Goal: Information Seeking & Learning: Learn about a topic

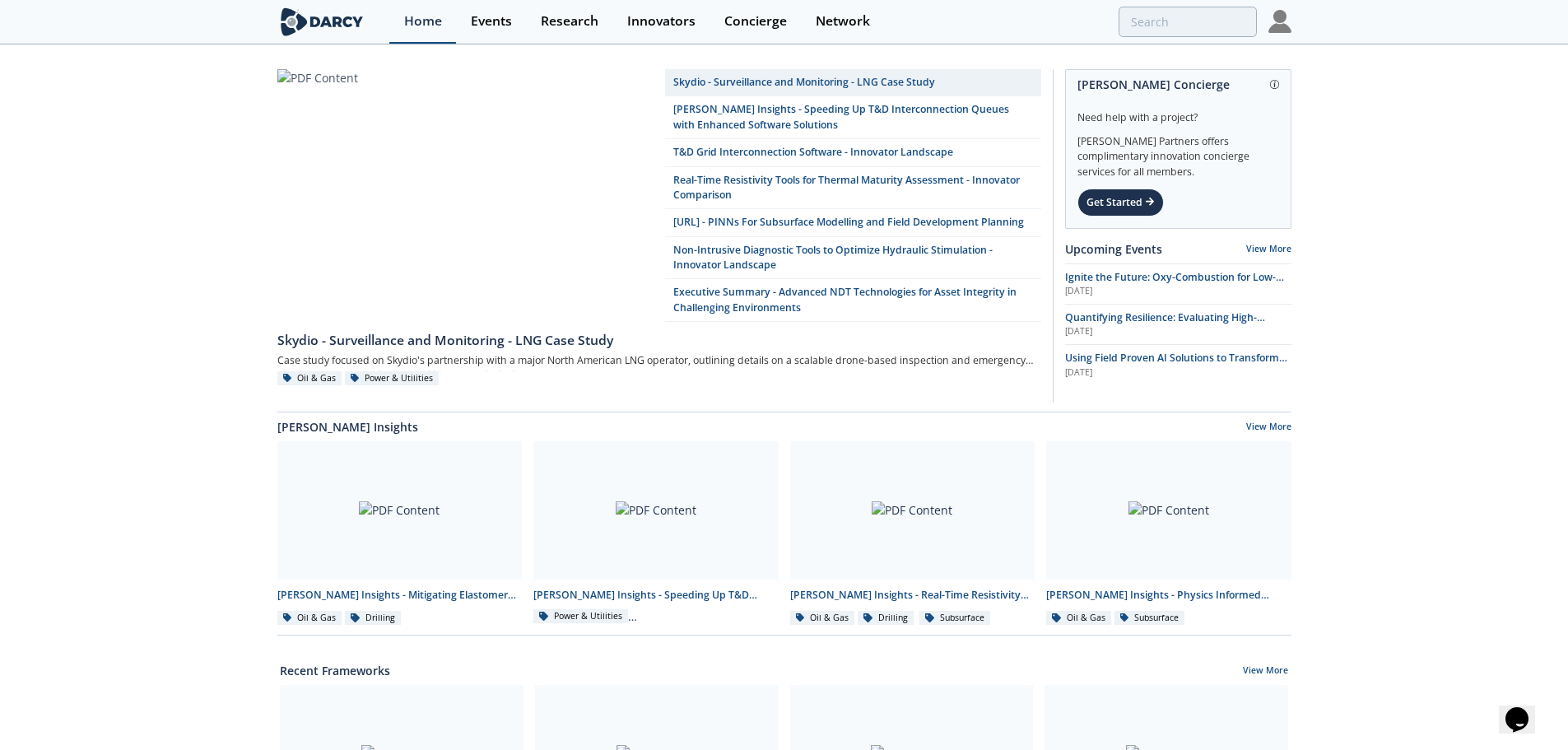
click at [404, 18] on div "Home" at bounding box center [423, 21] width 38 height 13
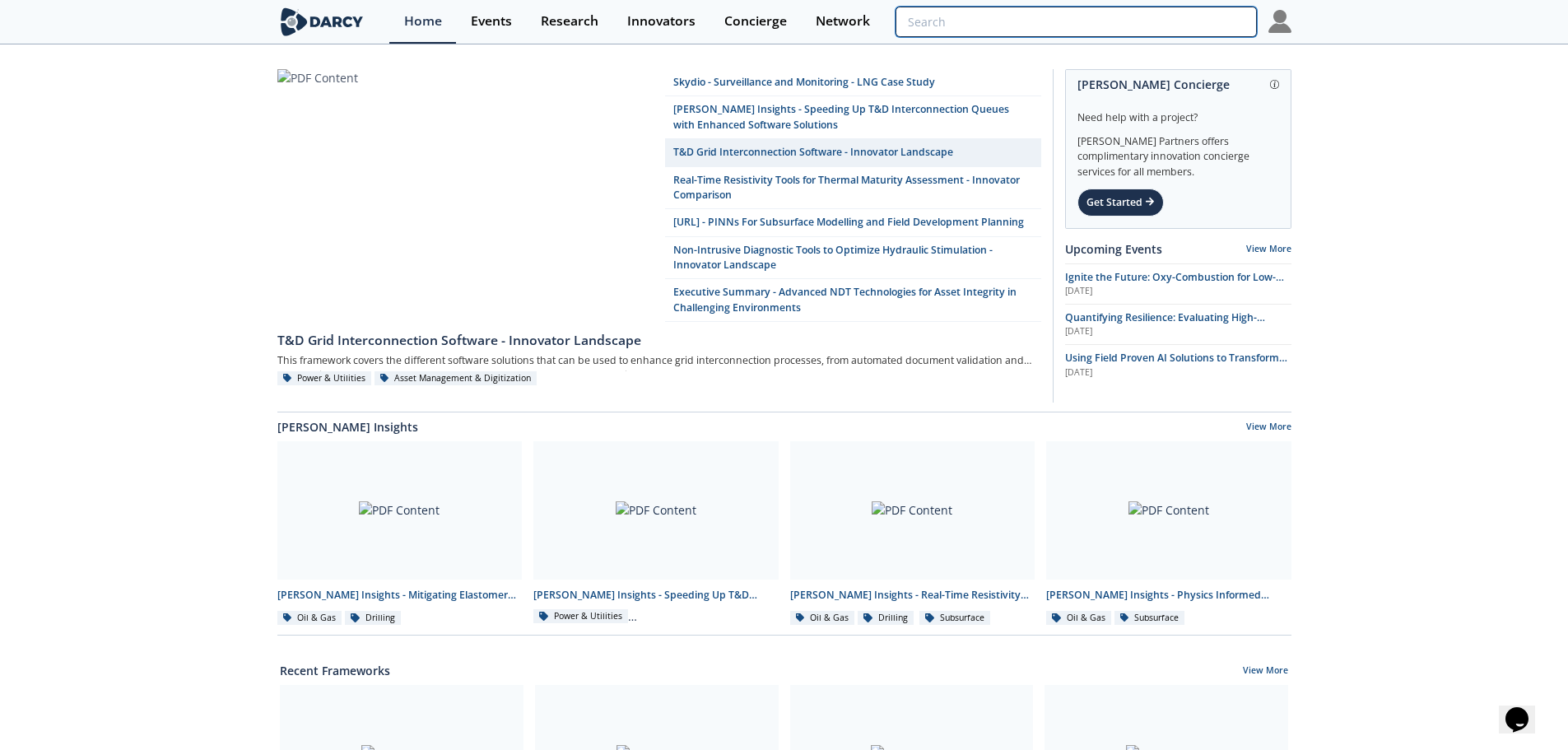
click at [1211, 28] on input "search" at bounding box center [1075, 22] width 360 height 30
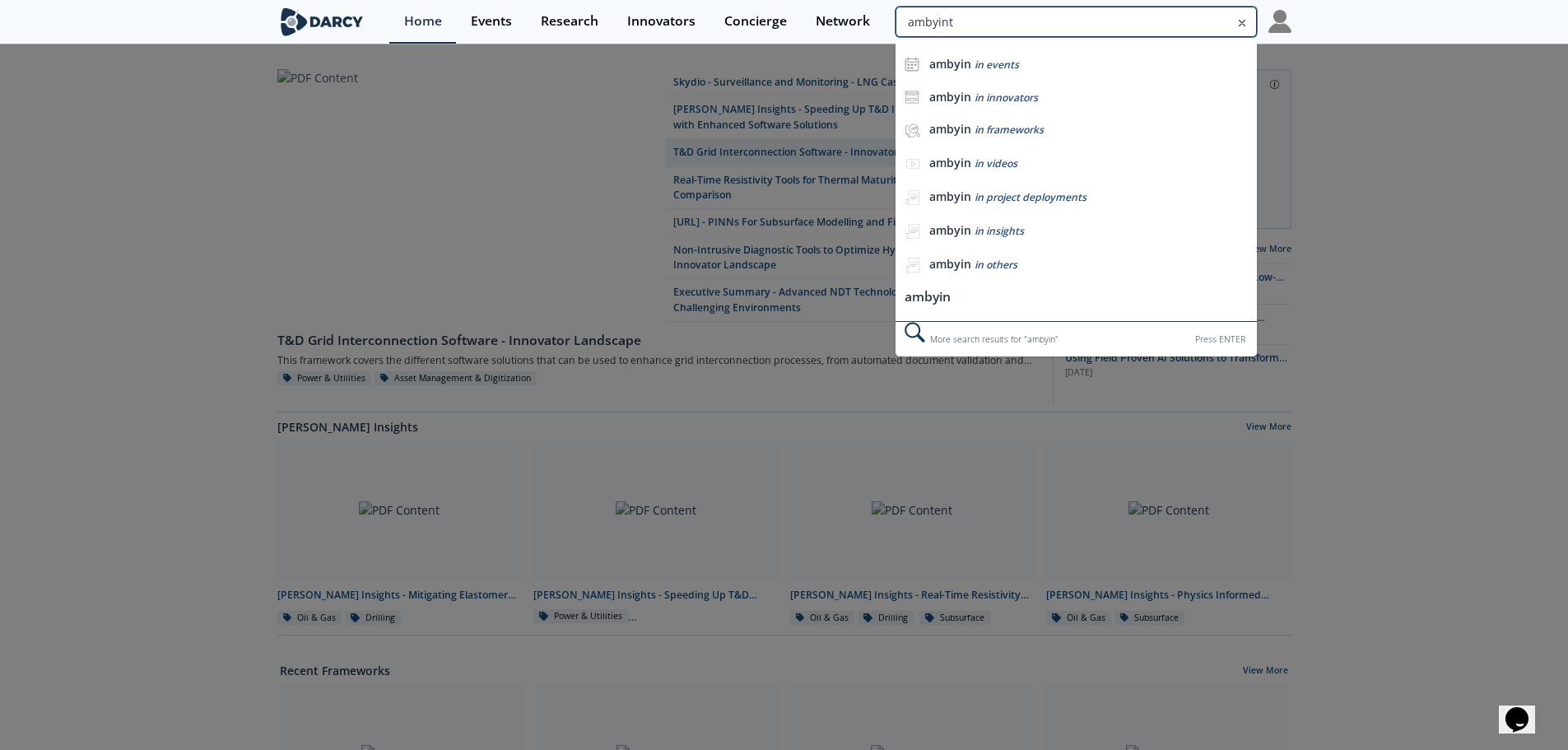
type input "ambyint"
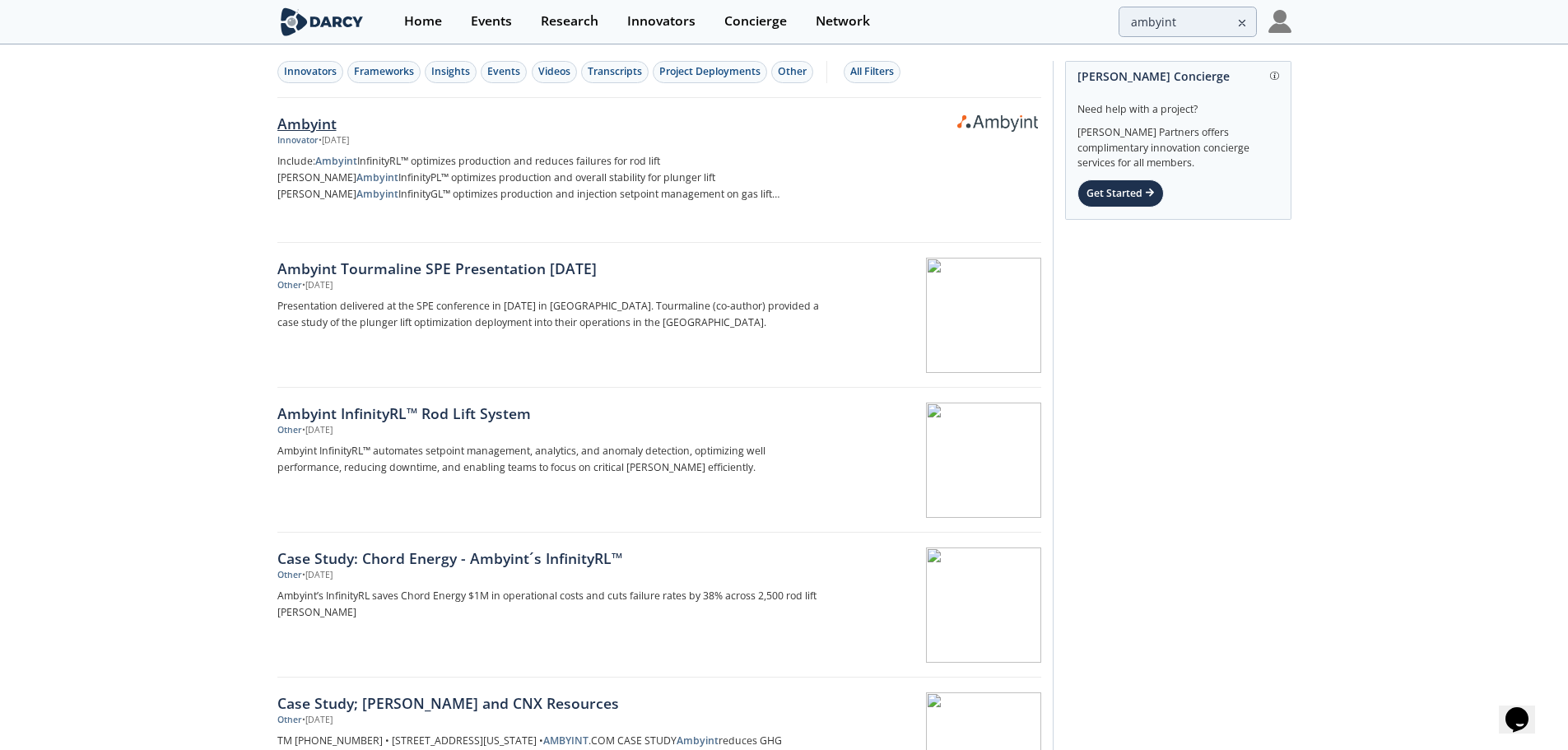
click at [325, 119] on div "Ambyint" at bounding box center [550, 123] width 545 height 22
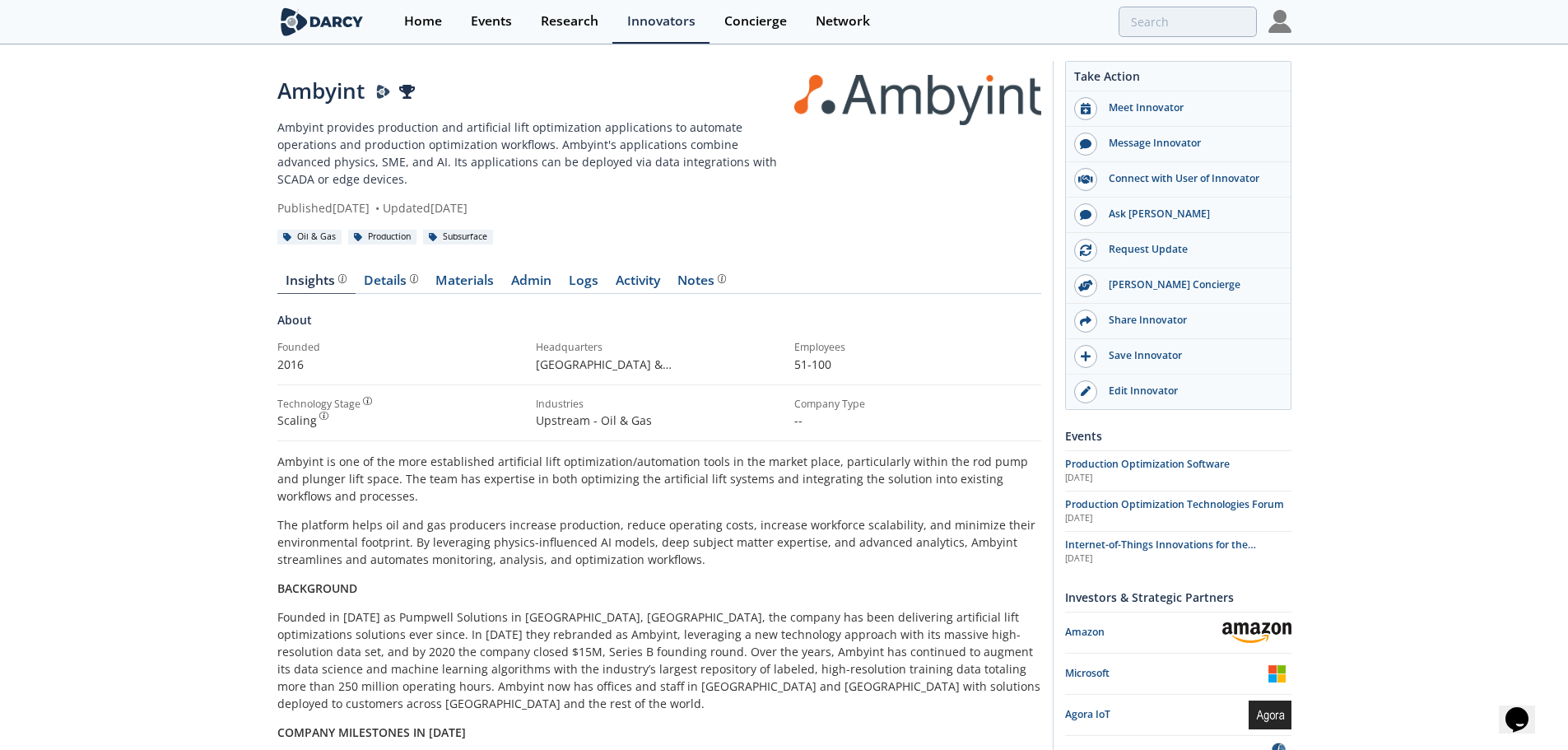
click at [401, 274] on div "Details" at bounding box center [390, 280] width 54 height 13
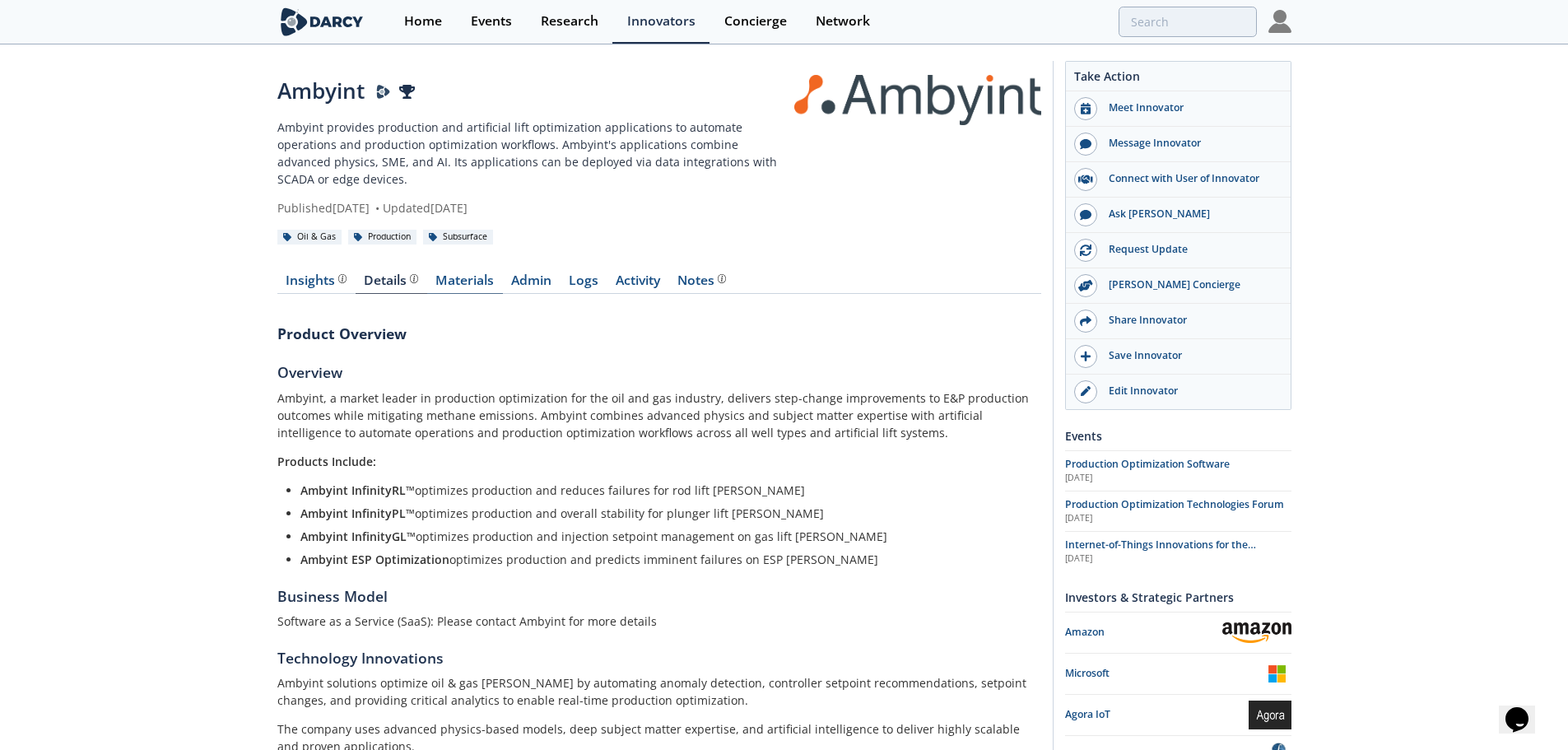
click at [457, 274] on link "Materials" at bounding box center [465, 284] width 76 height 20
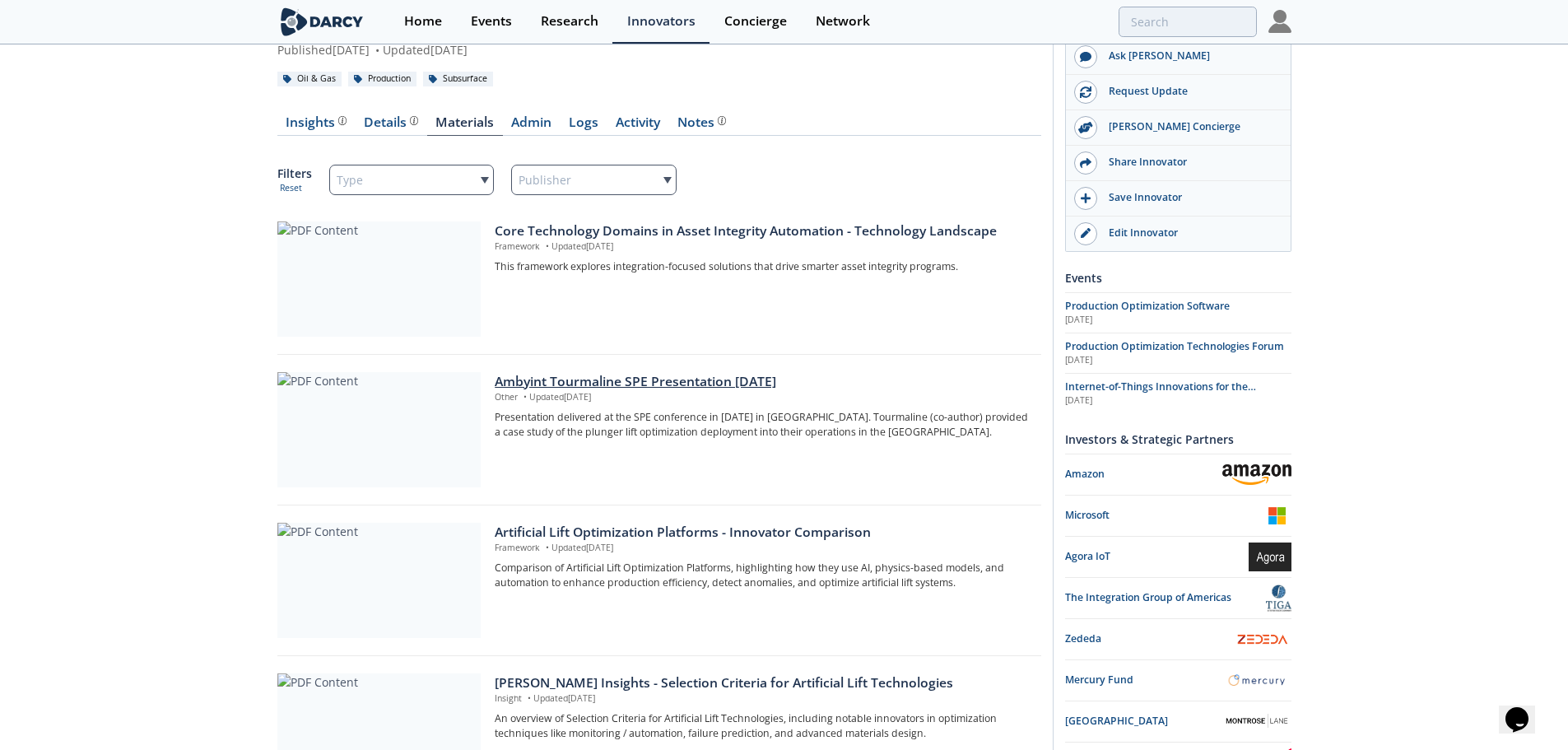
scroll to position [164, 0]
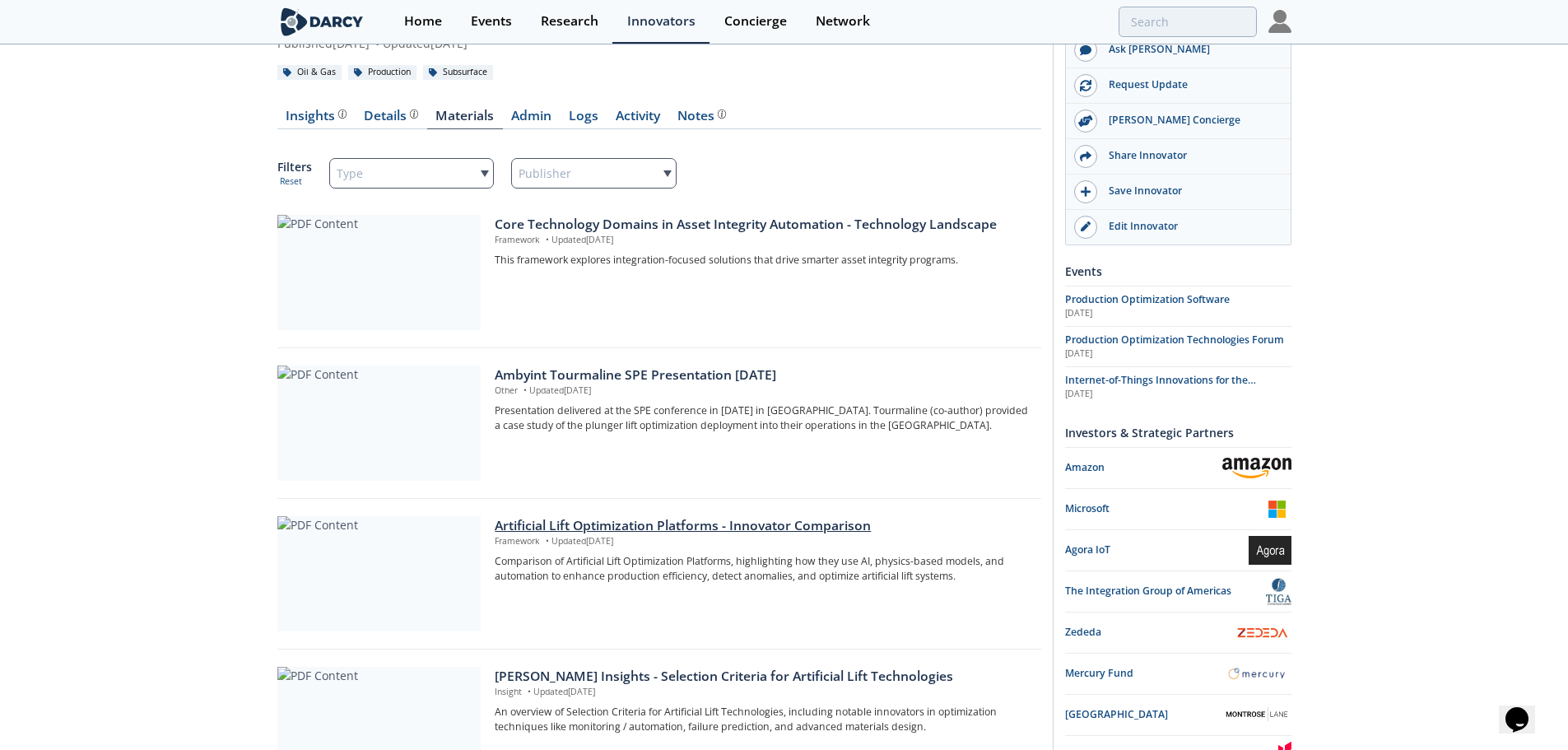
click at [420, 587] on div at bounding box center [379, 574] width 203 height 115
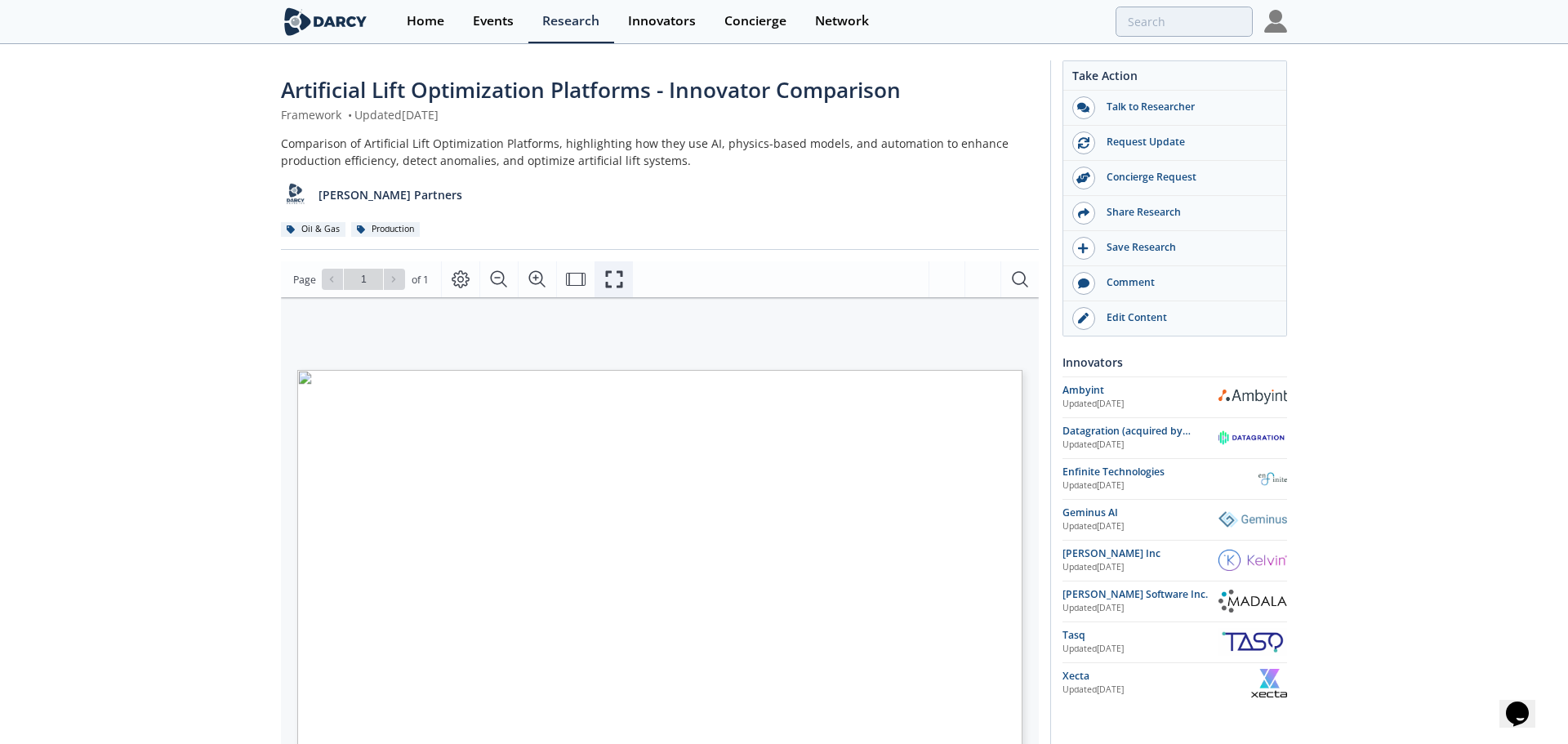
click at [609, 282] on icon "Fullscreen" at bounding box center [613, 279] width 20 height 20
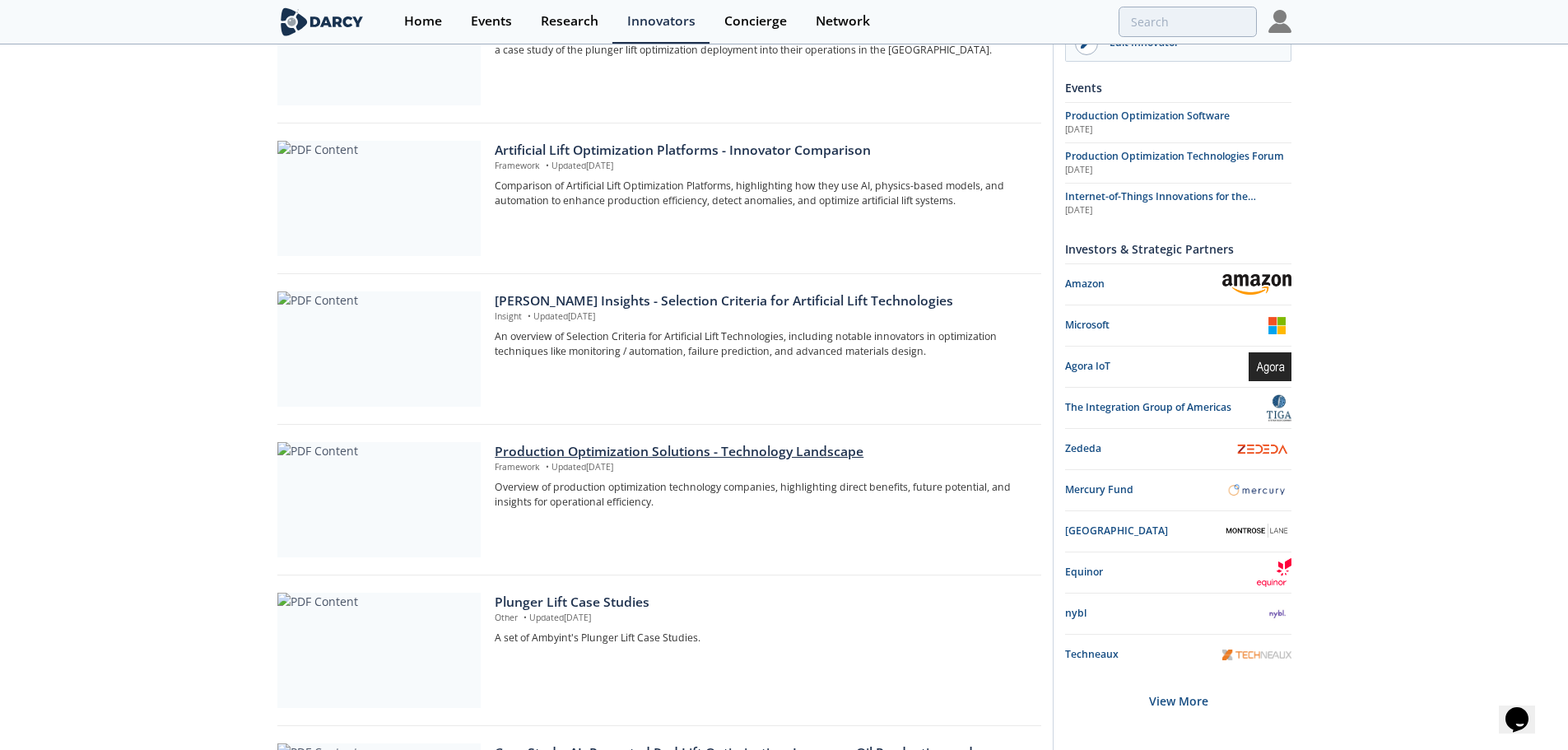
scroll to position [576, 0]
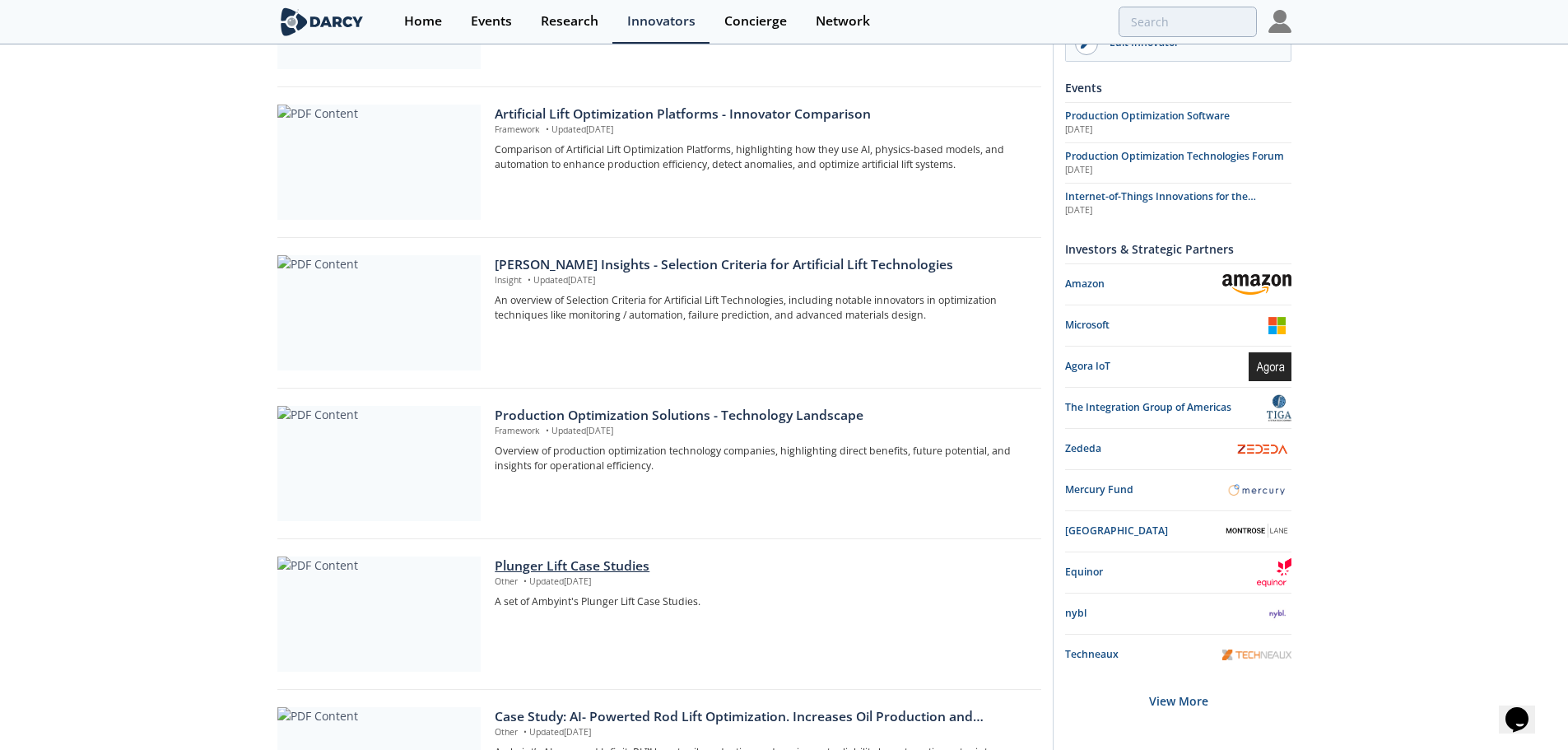
click at [423, 575] on div at bounding box center [379, 614] width 203 height 115
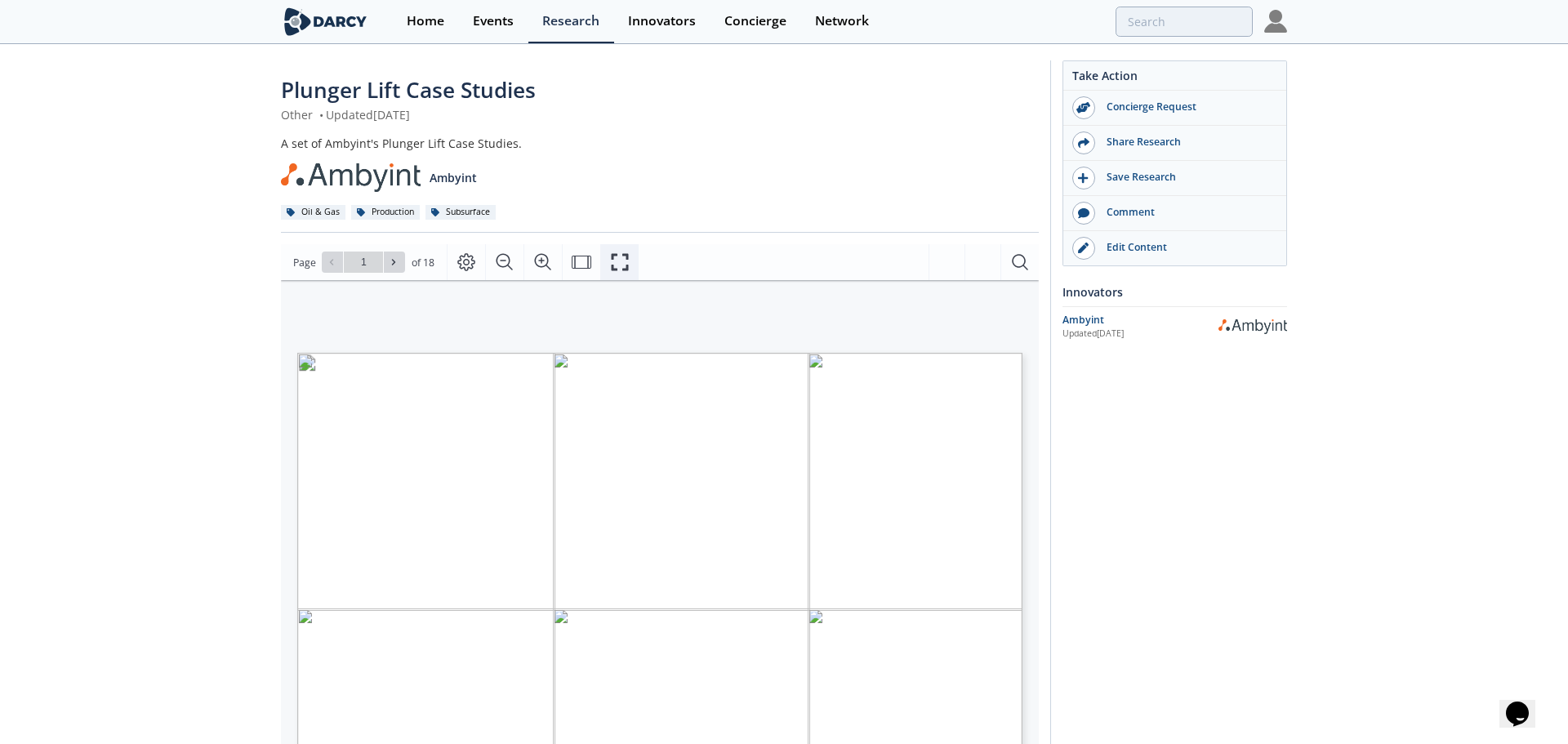
click at [605, 269] on button "Fullscreen" at bounding box center [619, 262] width 38 height 36
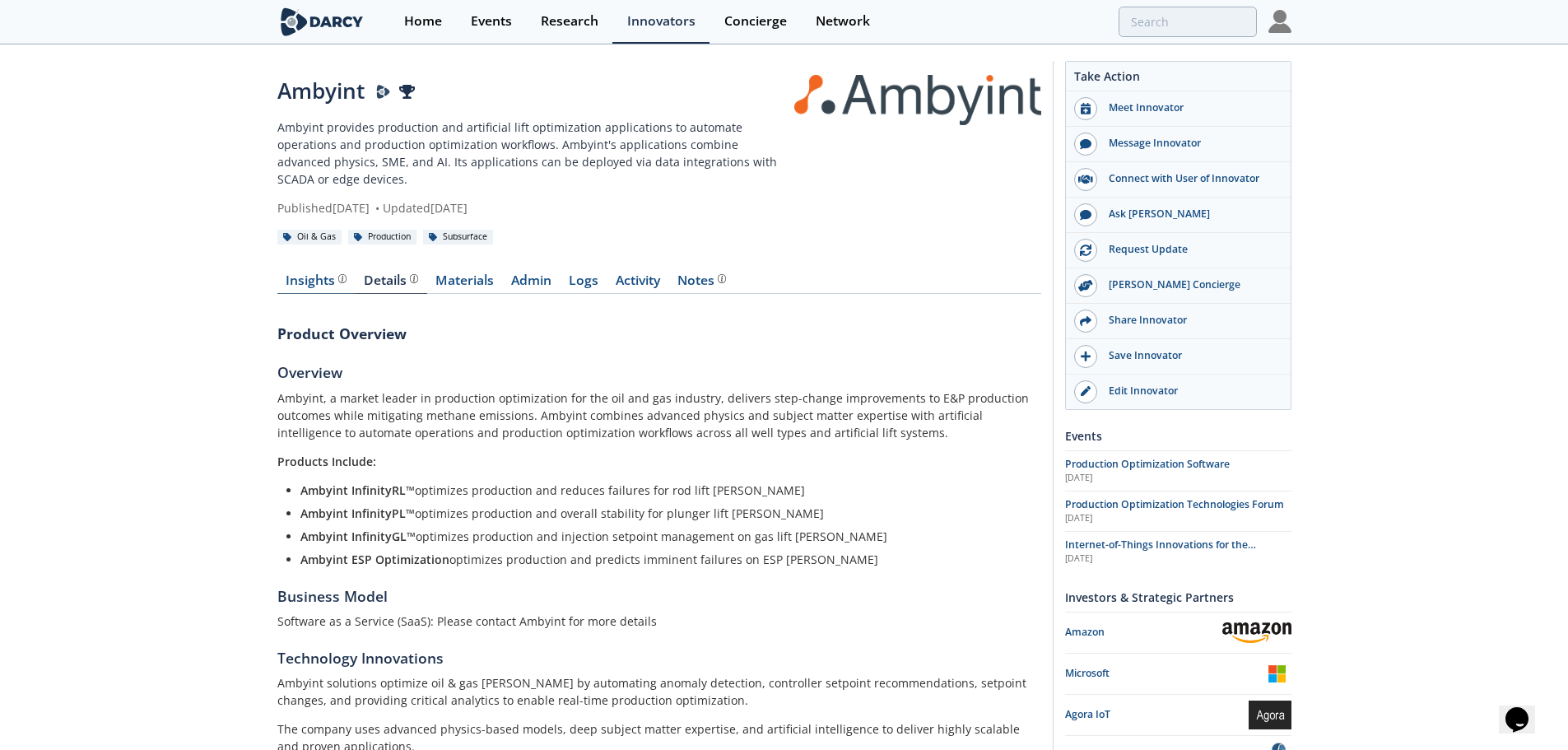
click at [327, 274] on div "Insights The [PERSON_NAME] Research team’s summarized opinion of the innovator,…" at bounding box center [316, 280] width 61 height 13
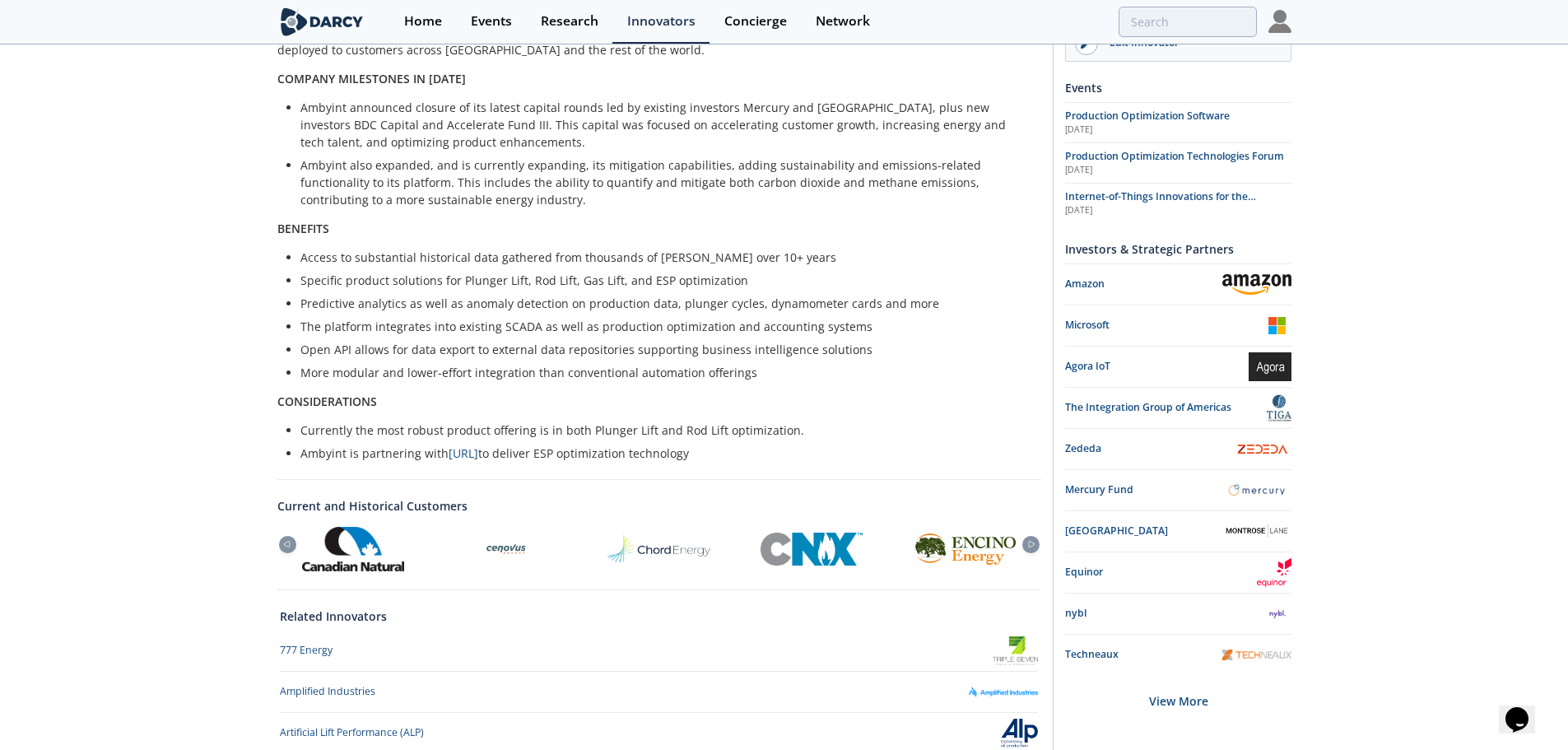
scroll to position [659, 0]
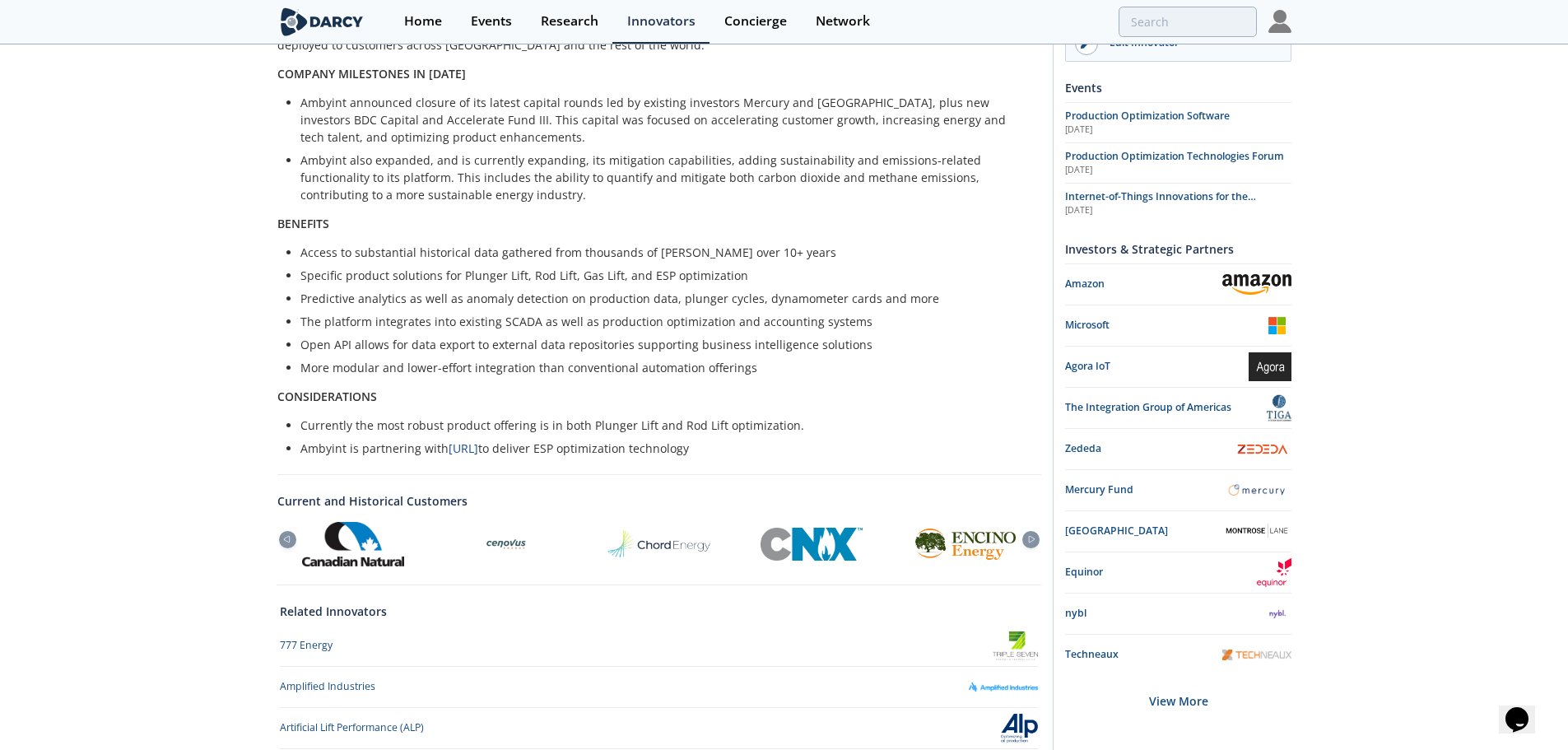
click at [276, 496] on div "Ambyint Ambyint provides production and artificial lift optimization applicatio…" at bounding box center [784, 159] width 1568 height 1543
click at [280, 536] on icon at bounding box center [286, 539] width 20 height 8
click at [1030, 531] on div at bounding box center [1031, 539] width 17 height 17
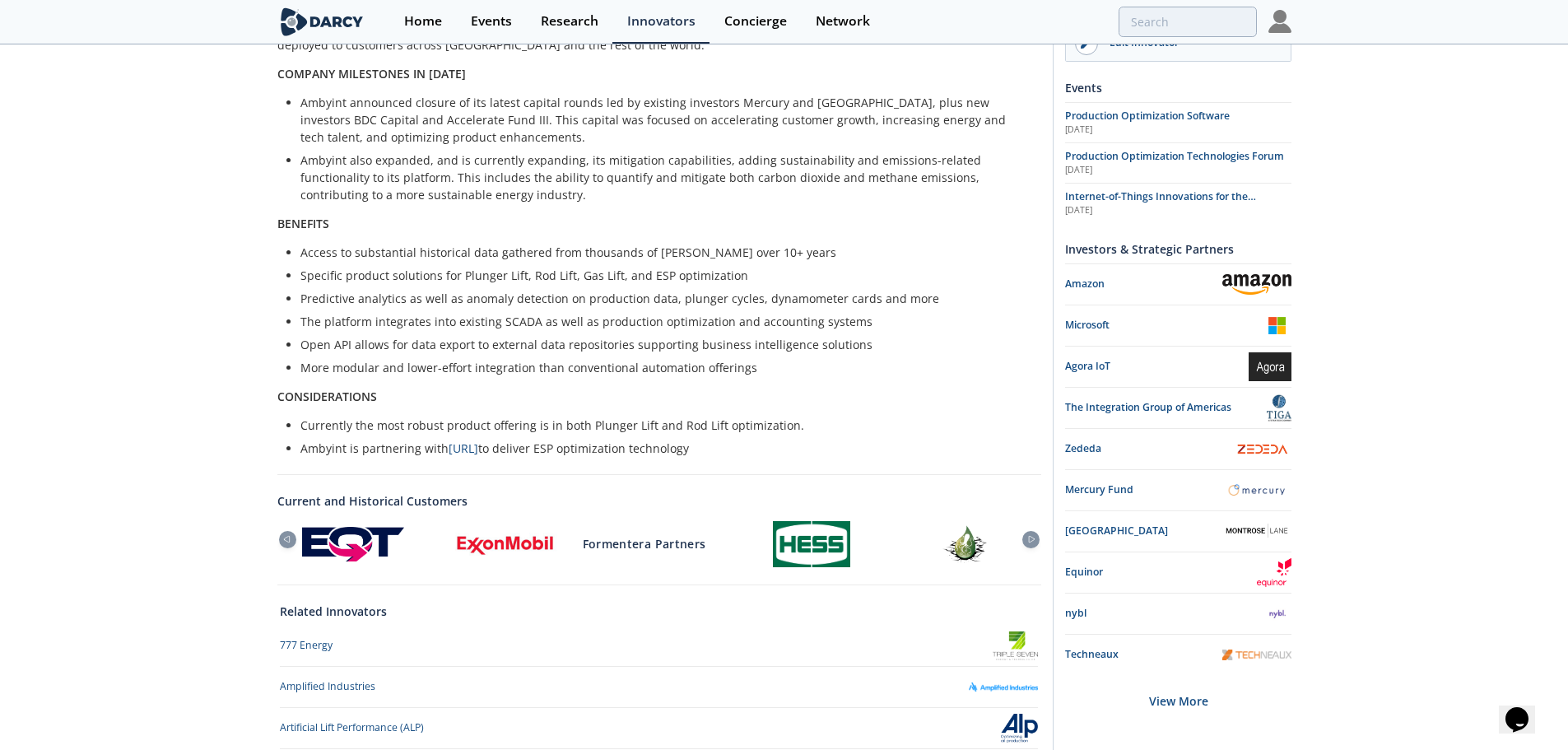
click at [276, 513] on div "Ambyint Ambyint provides production and artificial lift optimization applicatio…" at bounding box center [784, 159] width 1568 height 1543
click at [285, 531] on div at bounding box center [287, 539] width 17 height 17
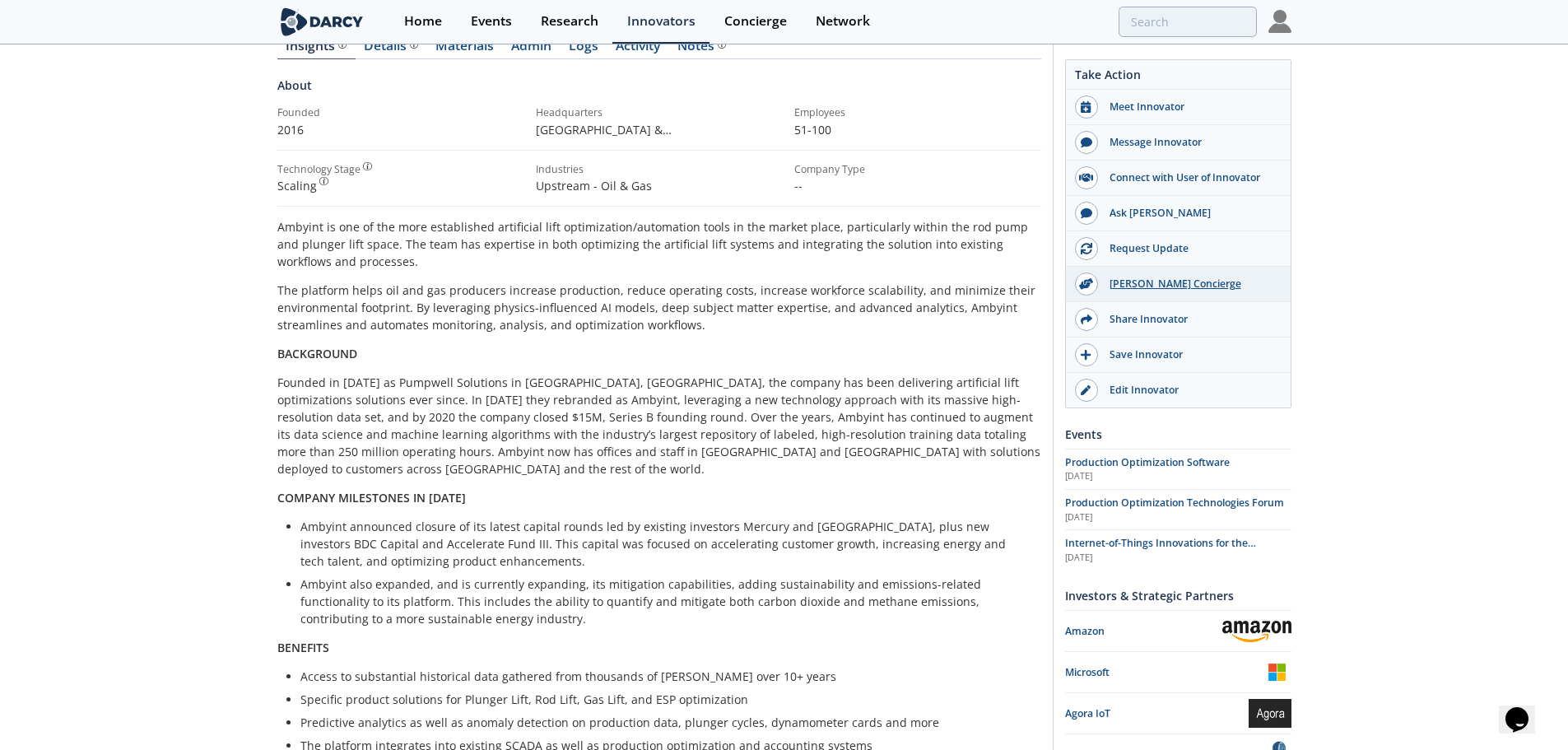
scroll to position [164, 0]
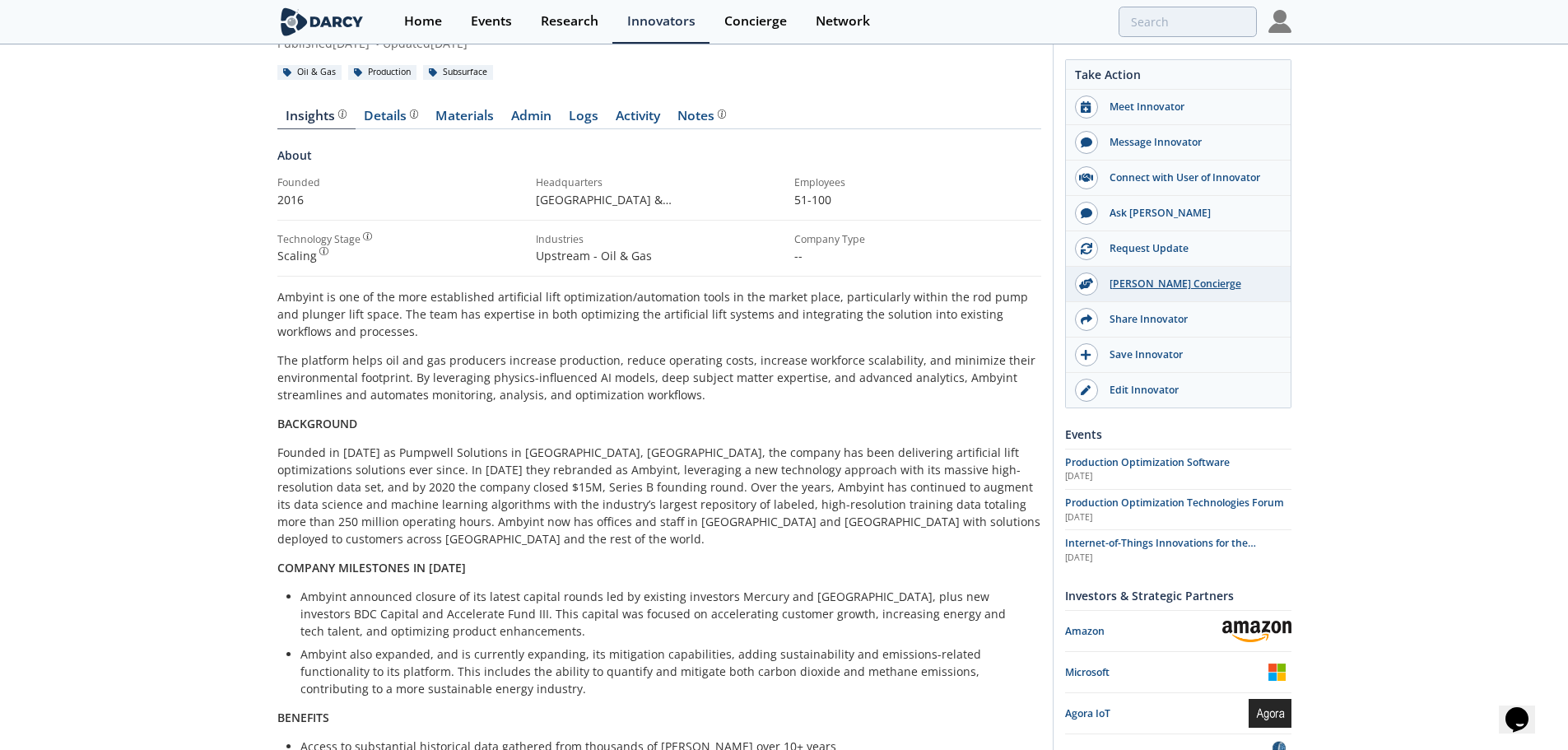
click at [1153, 280] on div "[PERSON_NAME] Concierge" at bounding box center [1190, 284] width 184 height 15
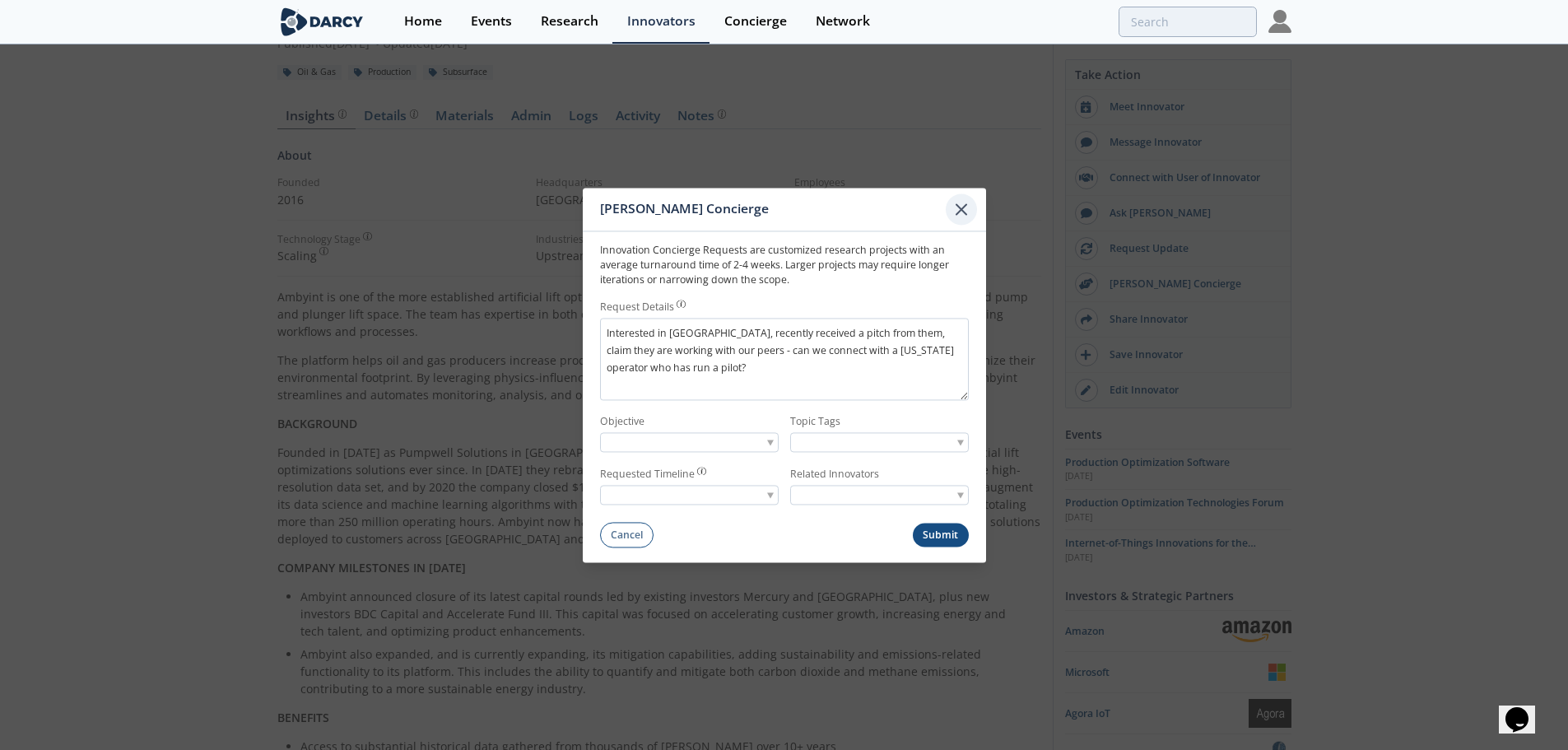
type textarea "Interested in [GEOGRAPHIC_DATA], recently received a pitch from them, claim the…"
click at [965, 211] on icon at bounding box center [961, 209] width 20 height 20
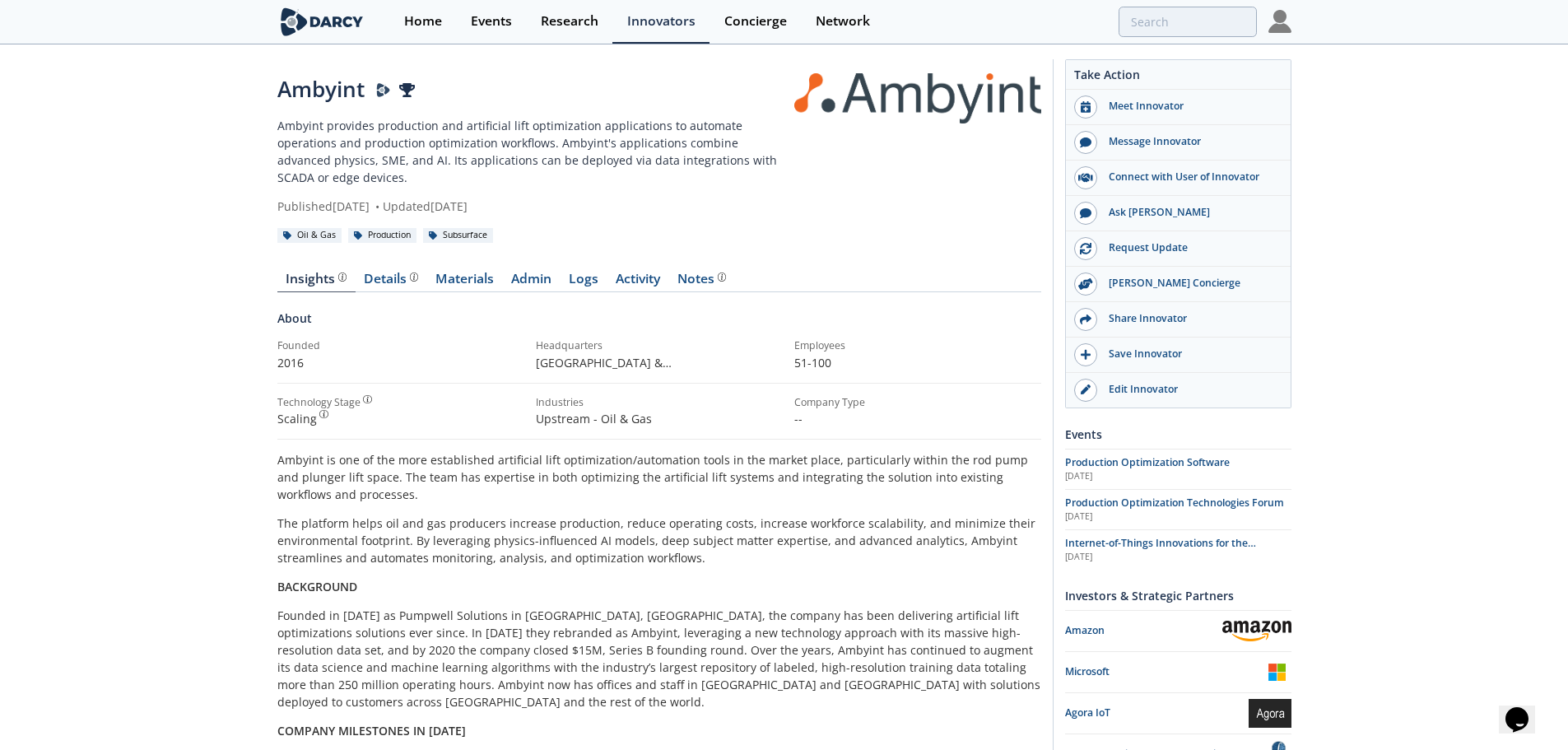
scroll to position [0, 0]
click at [435, 15] on div "Home" at bounding box center [423, 21] width 38 height 13
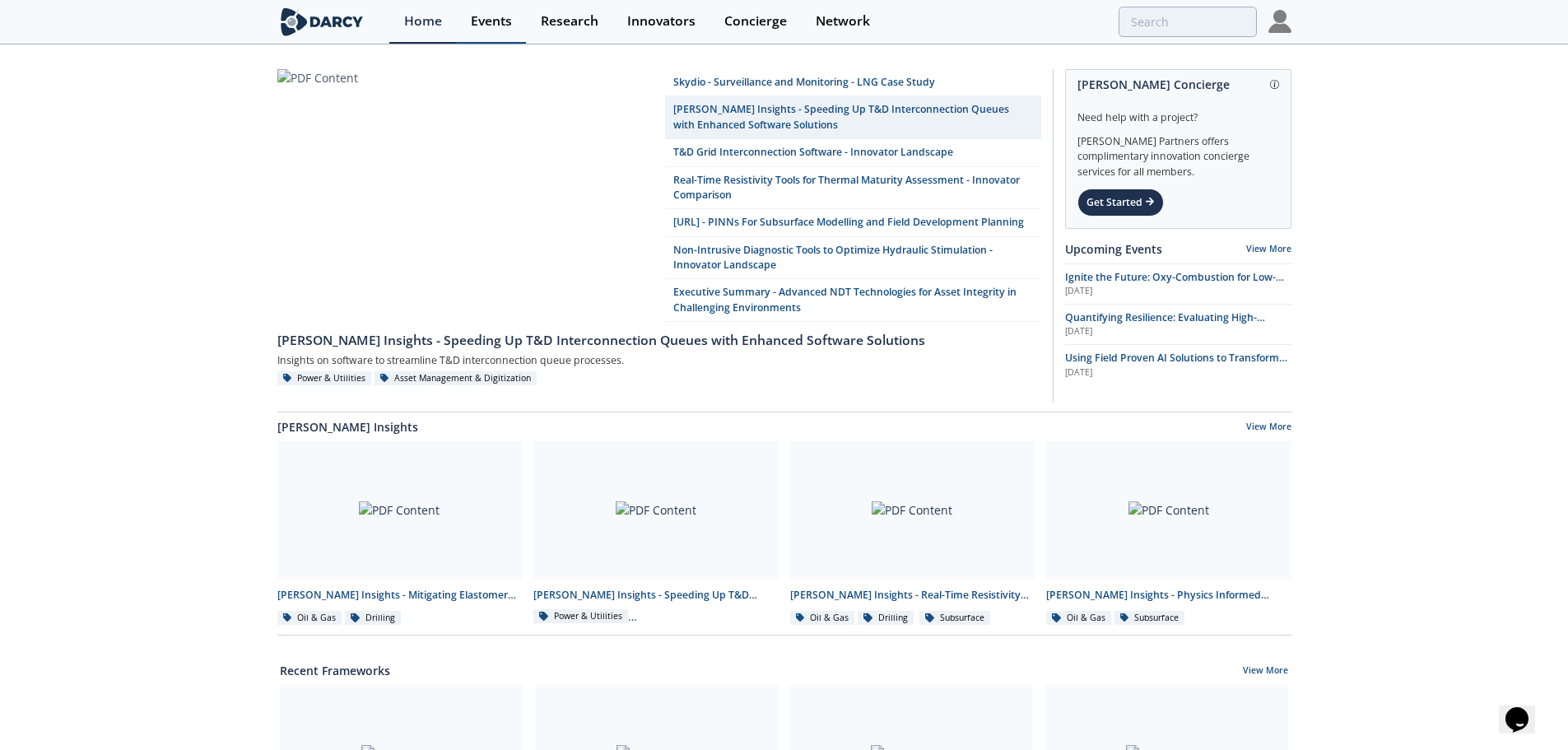
click at [507, 21] on div "Events" at bounding box center [492, 21] width 41 height 13
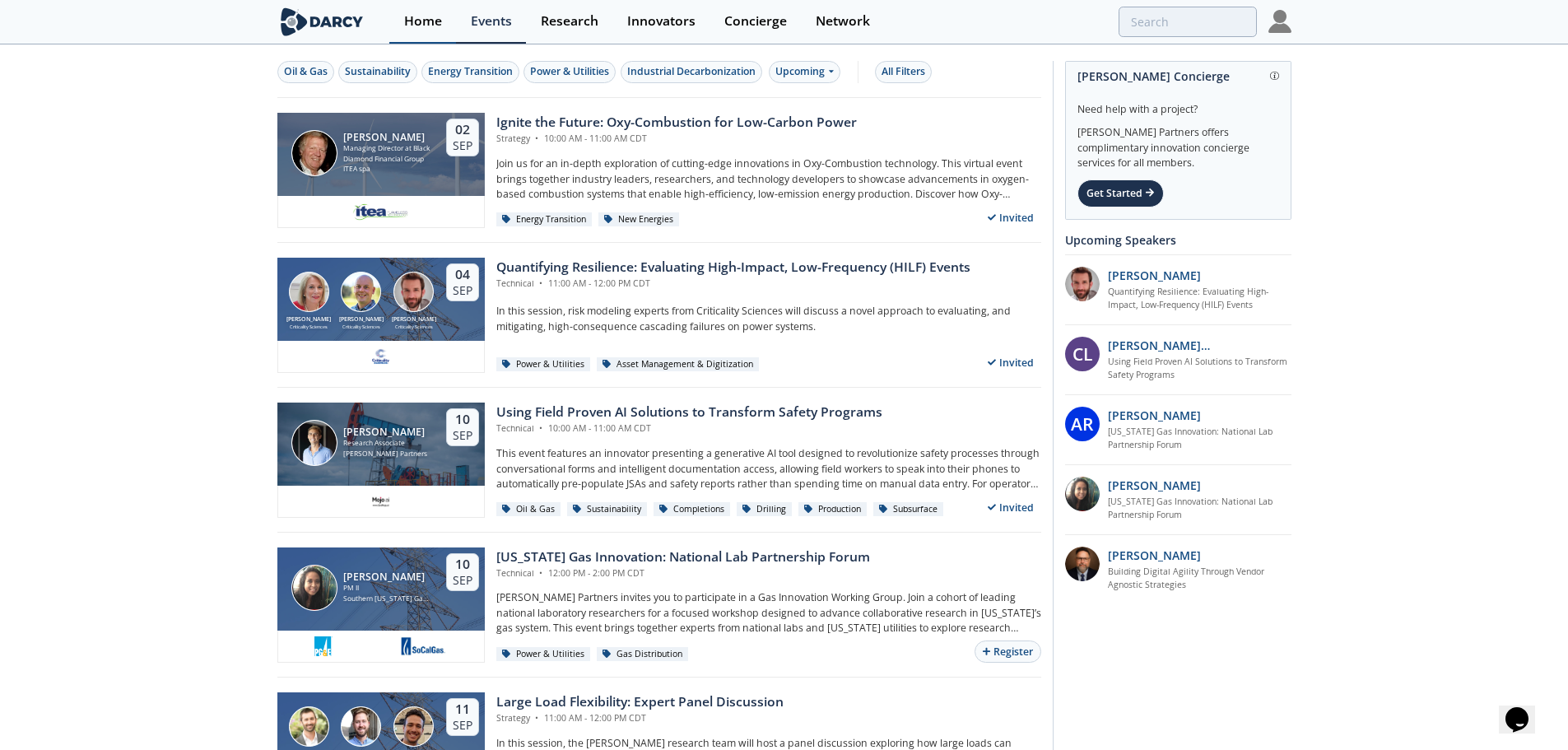
click at [429, 20] on div "Home" at bounding box center [423, 21] width 38 height 13
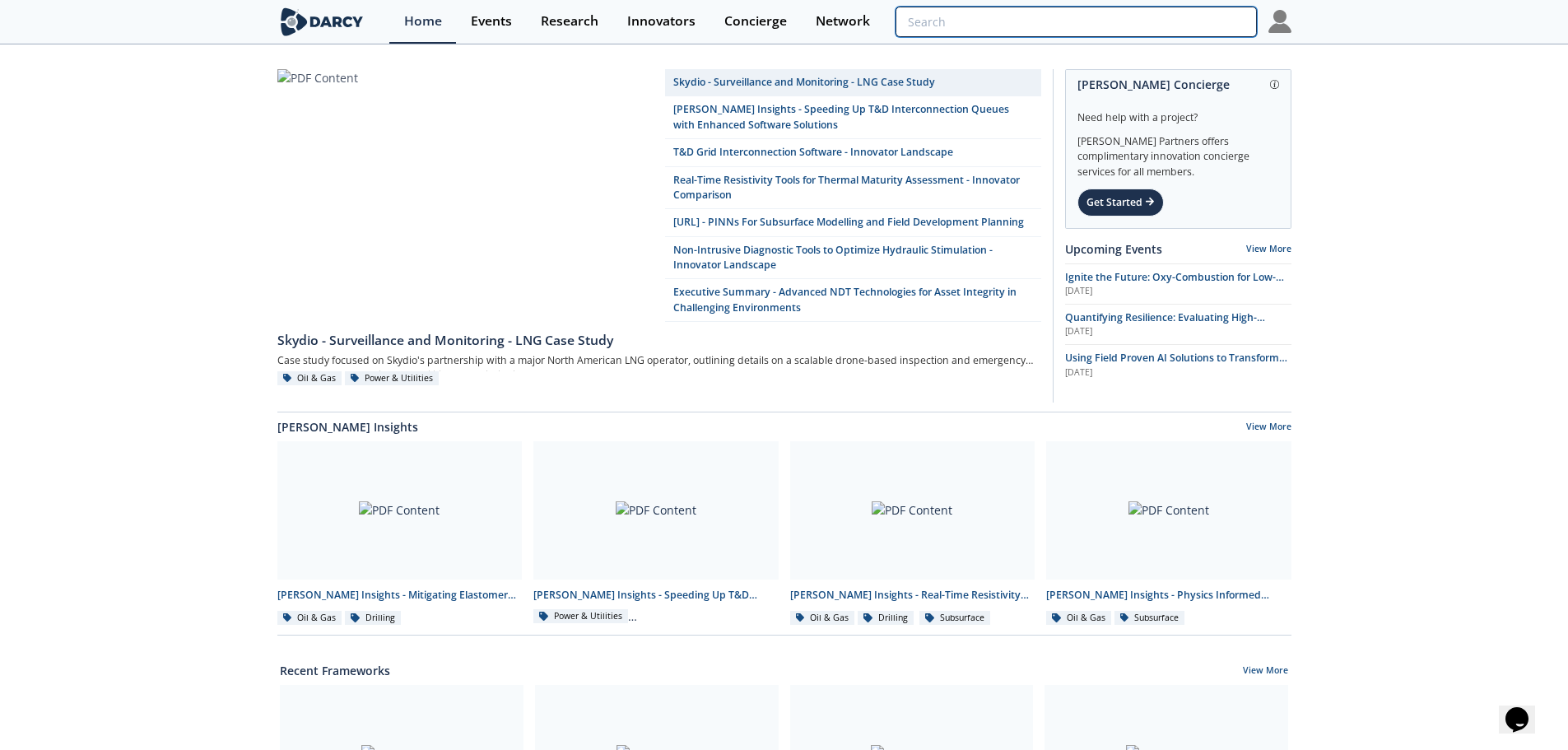
click at [1164, 28] on input "search" at bounding box center [1075, 22] width 360 height 30
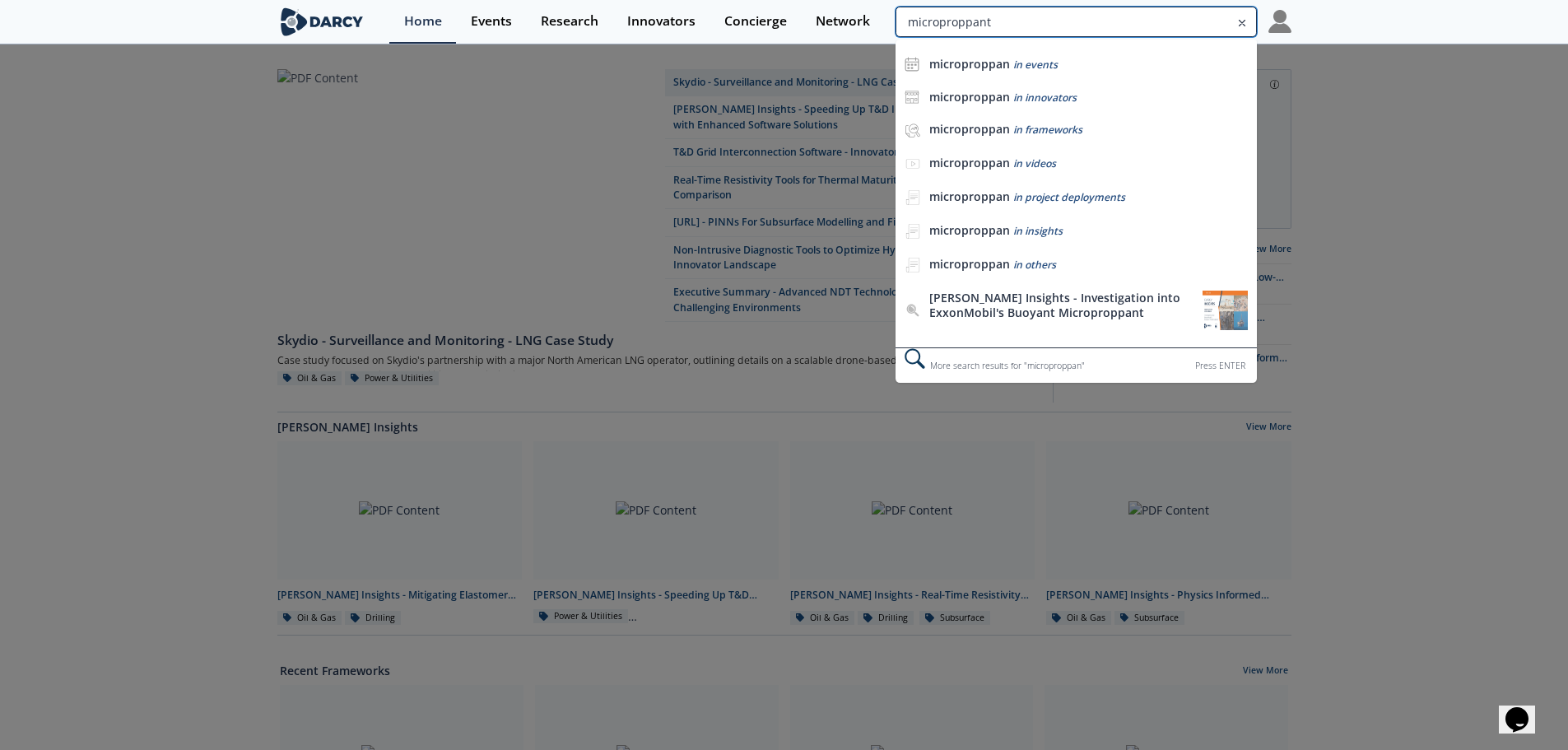
type input "microproppant"
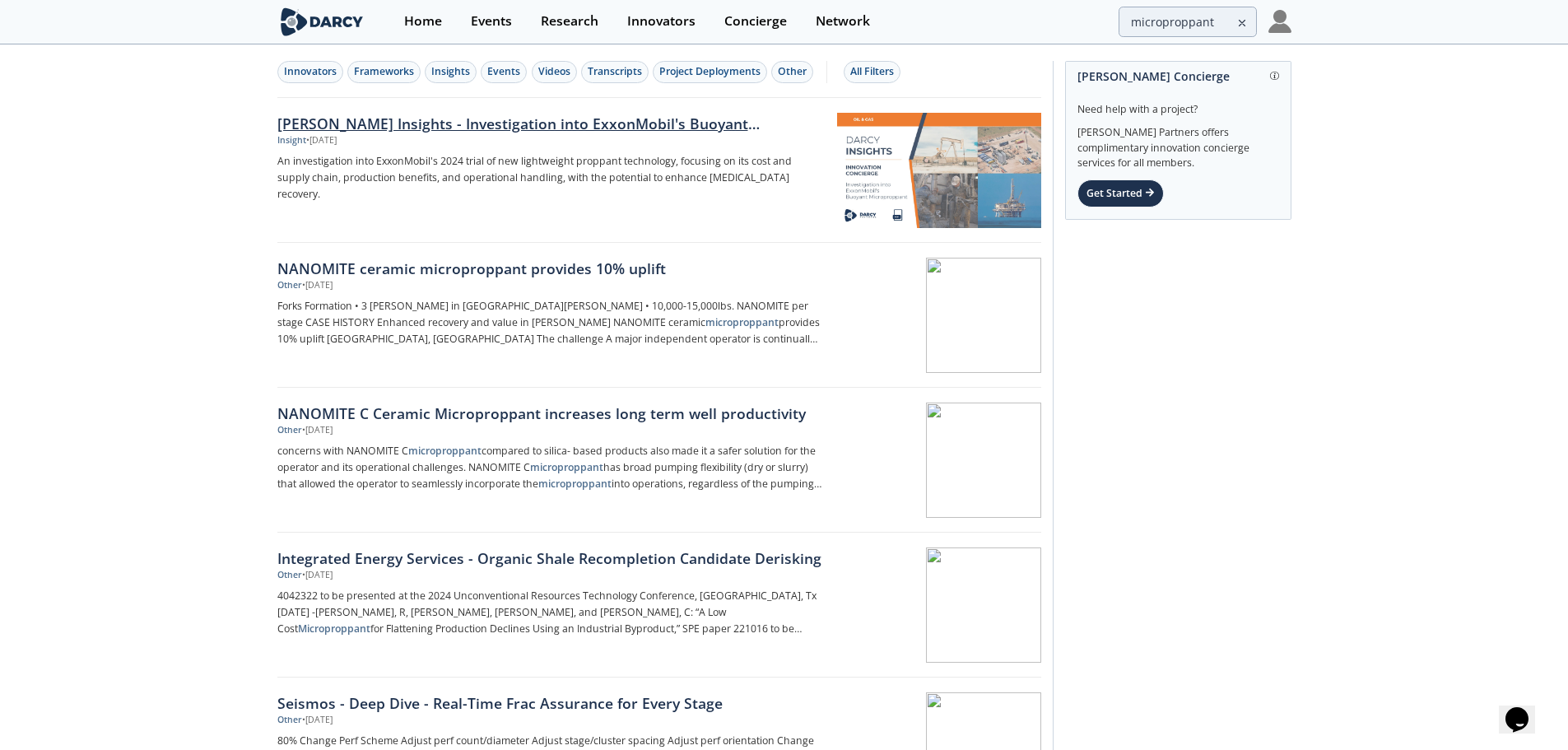
click at [671, 147] on div "[PERSON_NAME] Insights - Investigation into ExxonMobil's Buoyant Microproppant …" at bounding box center [556, 170] width 556 height 115
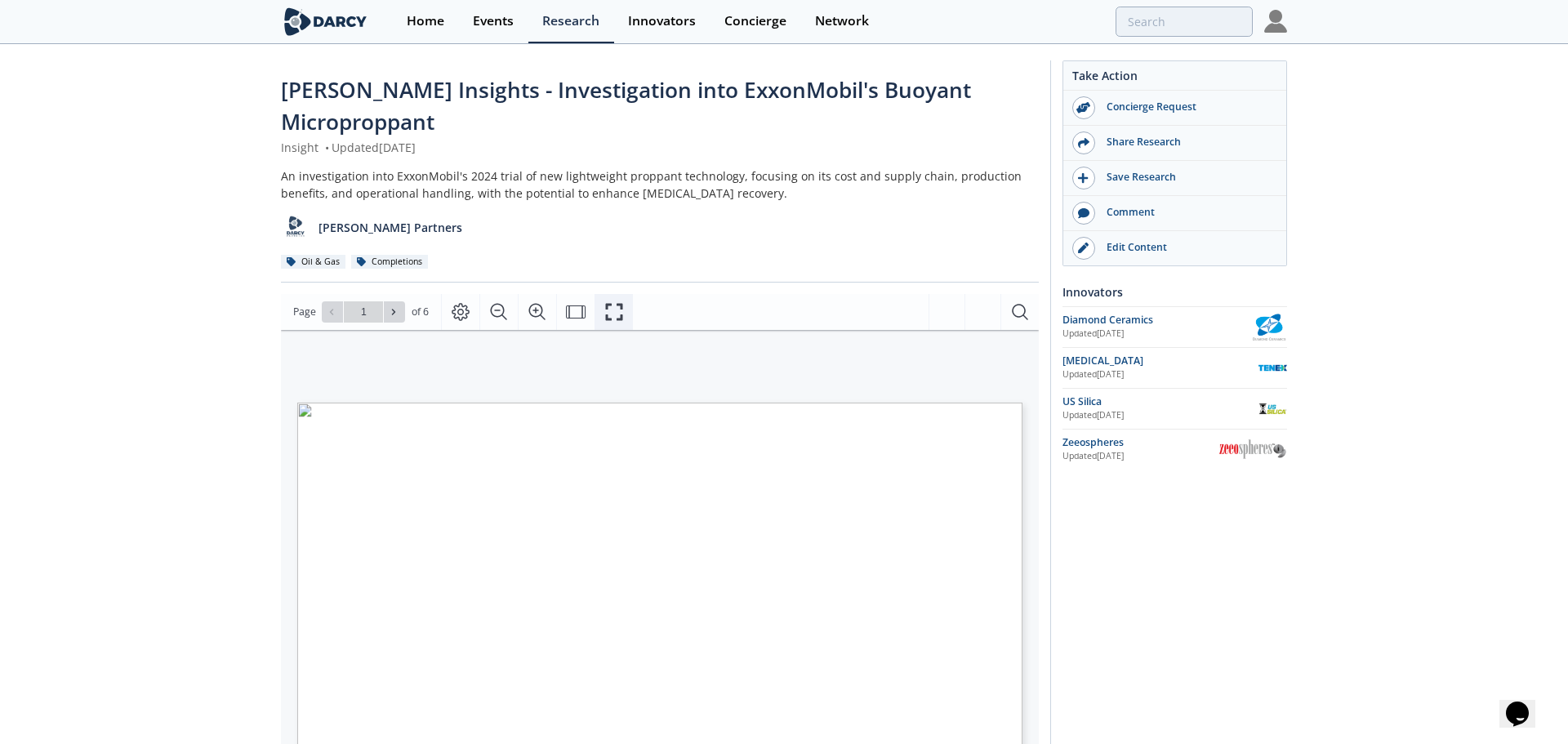
click at [617, 294] on button "Fullscreen" at bounding box center [613, 312] width 38 height 36
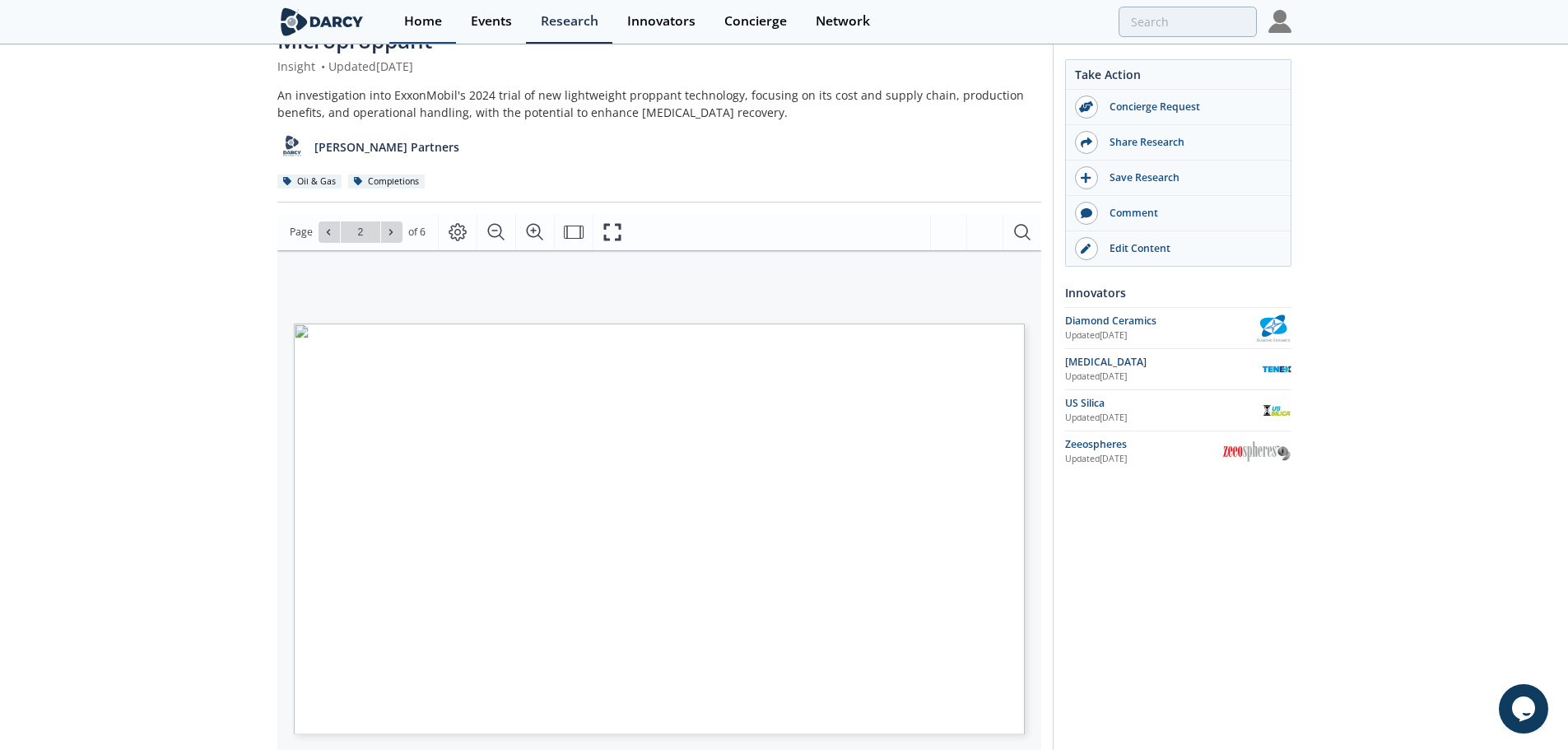
click at [449, 12] on link "Home" at bounding box center [423, 22] width 67 height 44
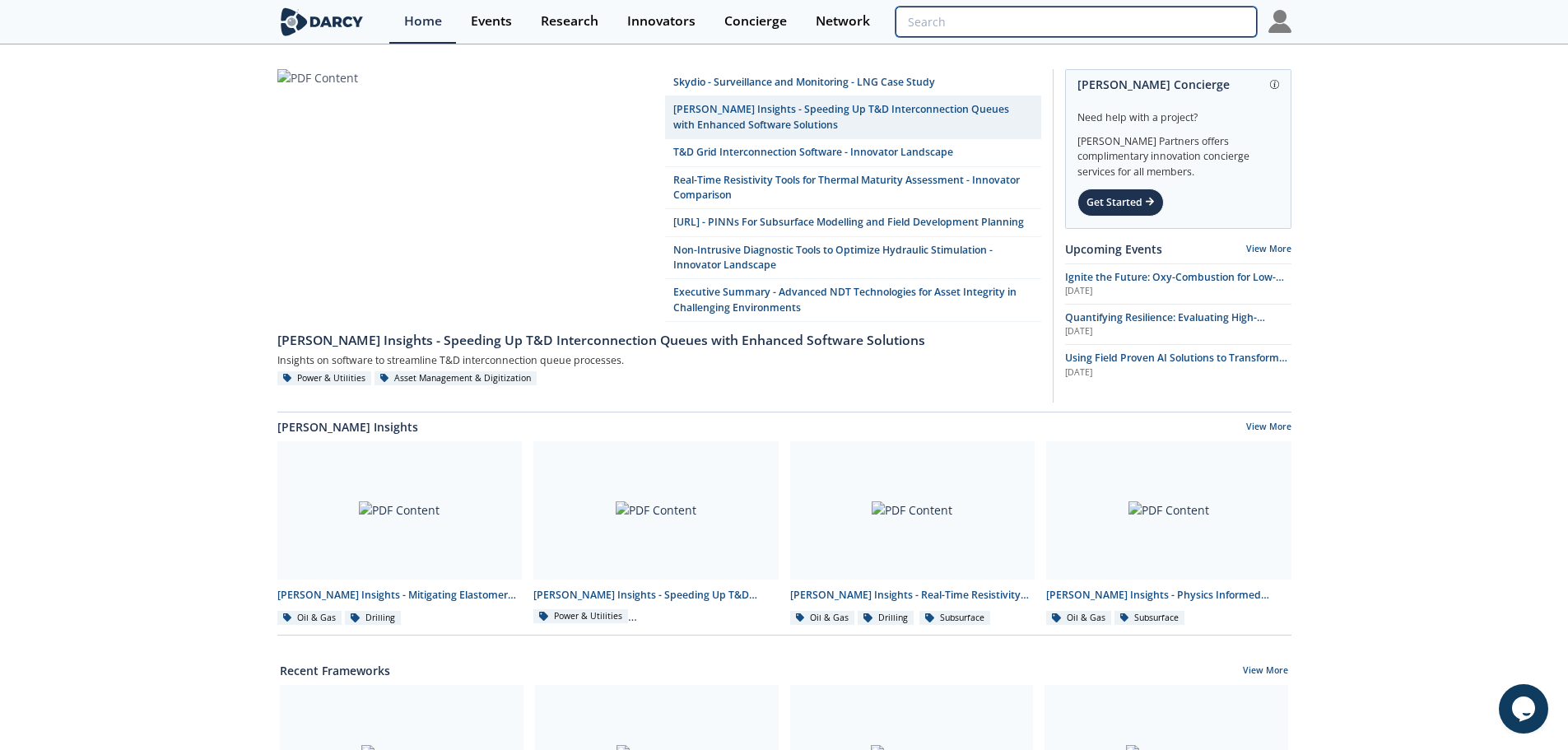
click at [1165, 20] on input "search" at bounding box center [1075, 22] width 360 height 30
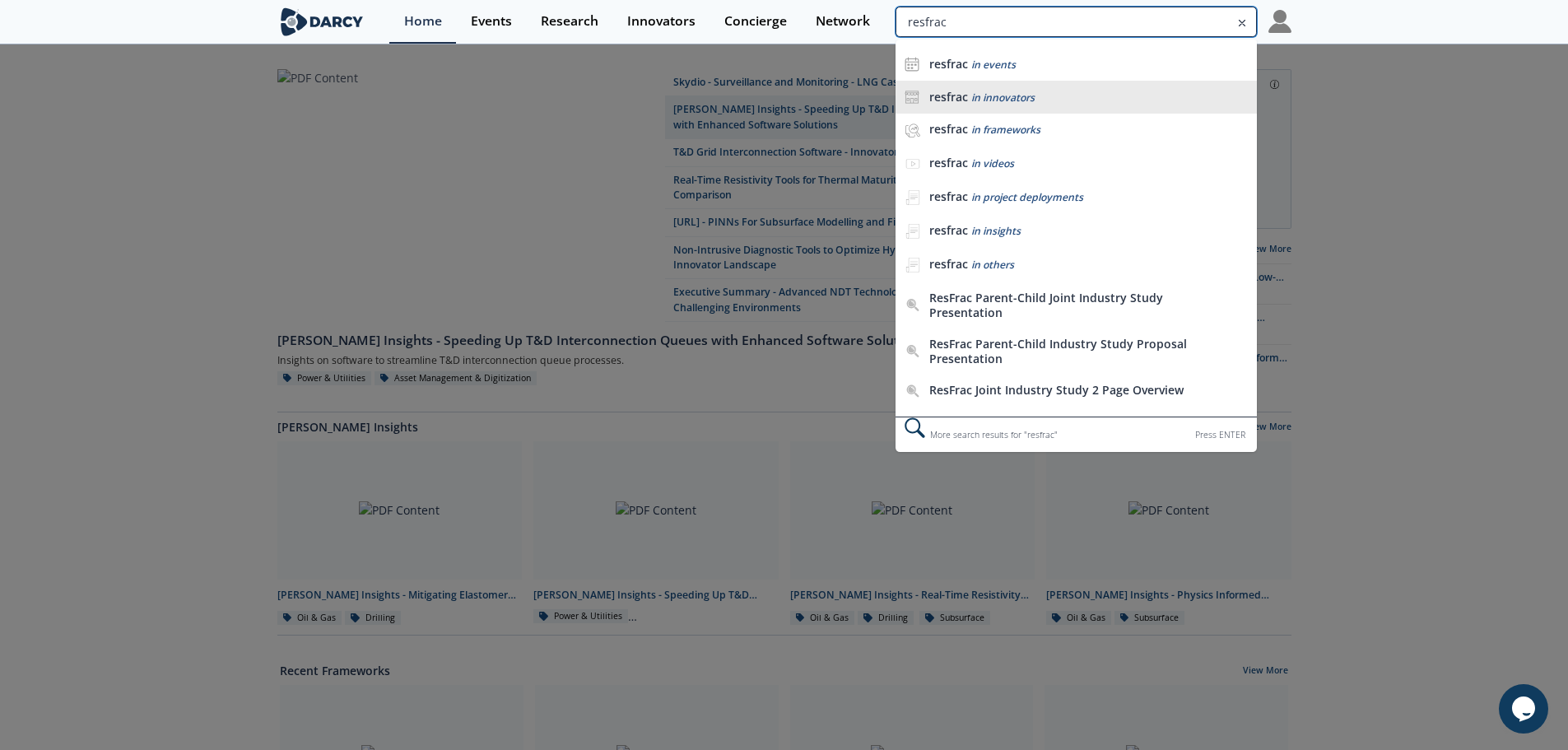
type input "resfrac"
click at [1125, 95] on div "resfrac in innovators" at bounding box center [1089, 97] width 318 height 15
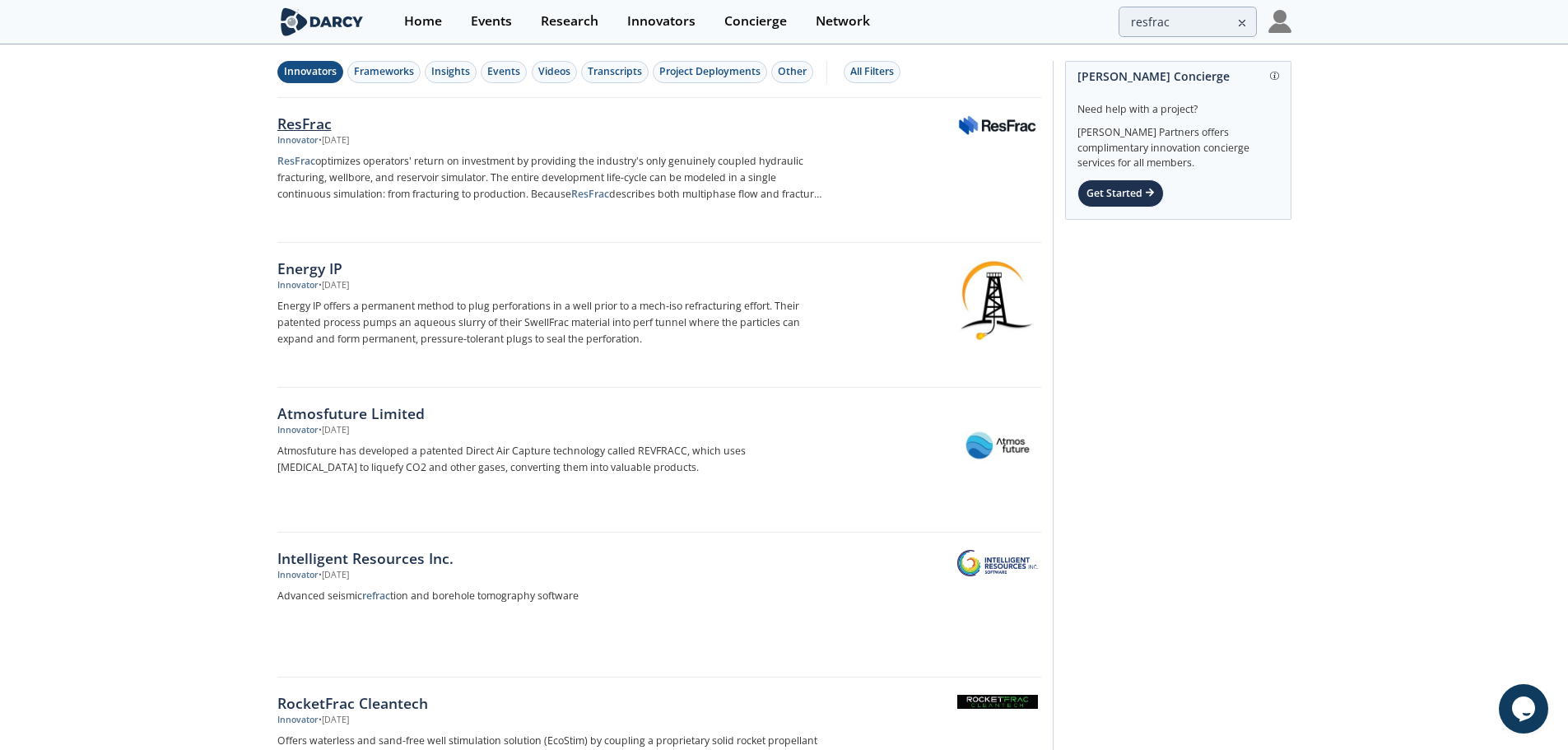
click at [298, 113] on div "ResFrac" at bounding box center [550, 123] width 545 height 22
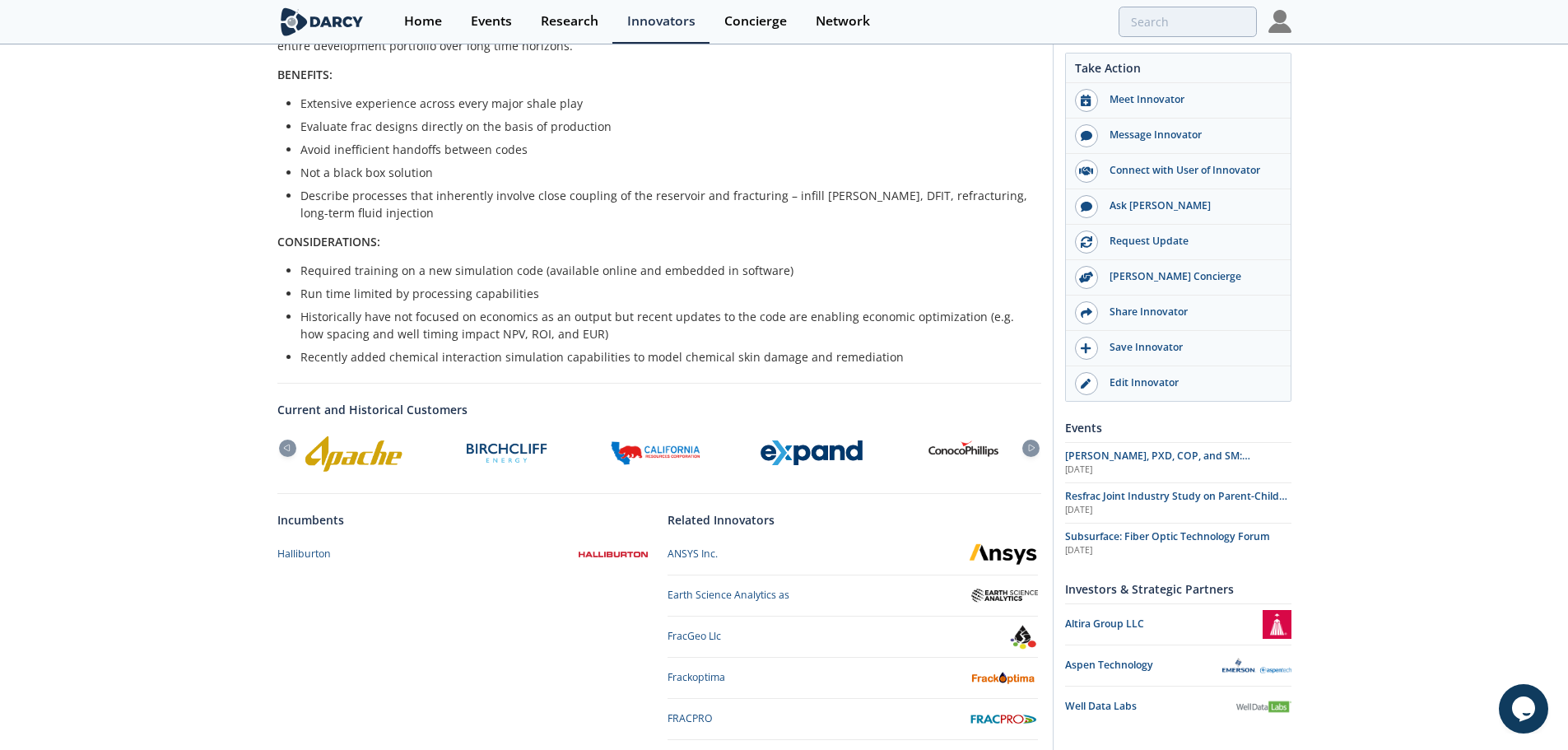
scroll to position [494, 0]
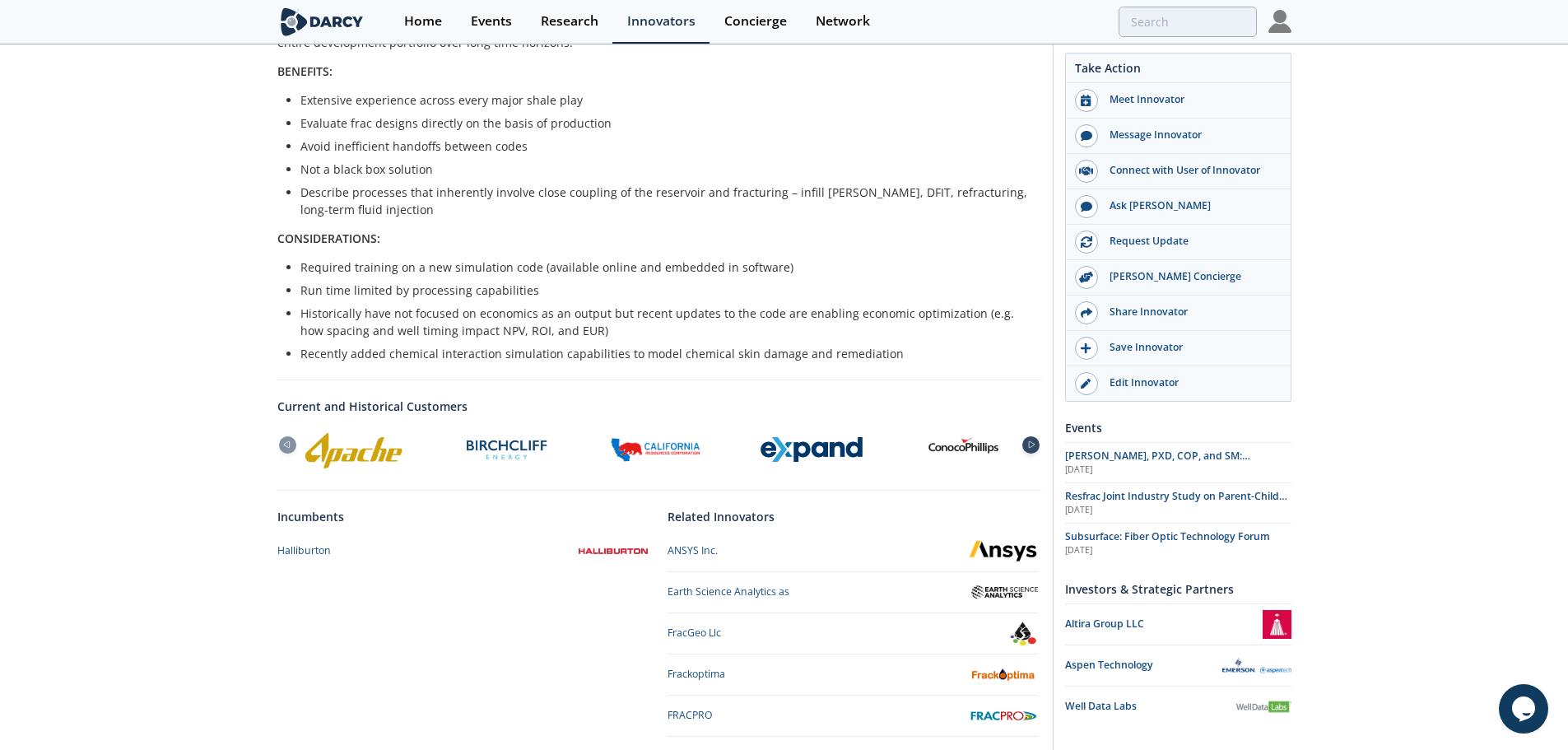
click at [1030, 446] on icon at bounding box center [1031, 445] width 20 height 8
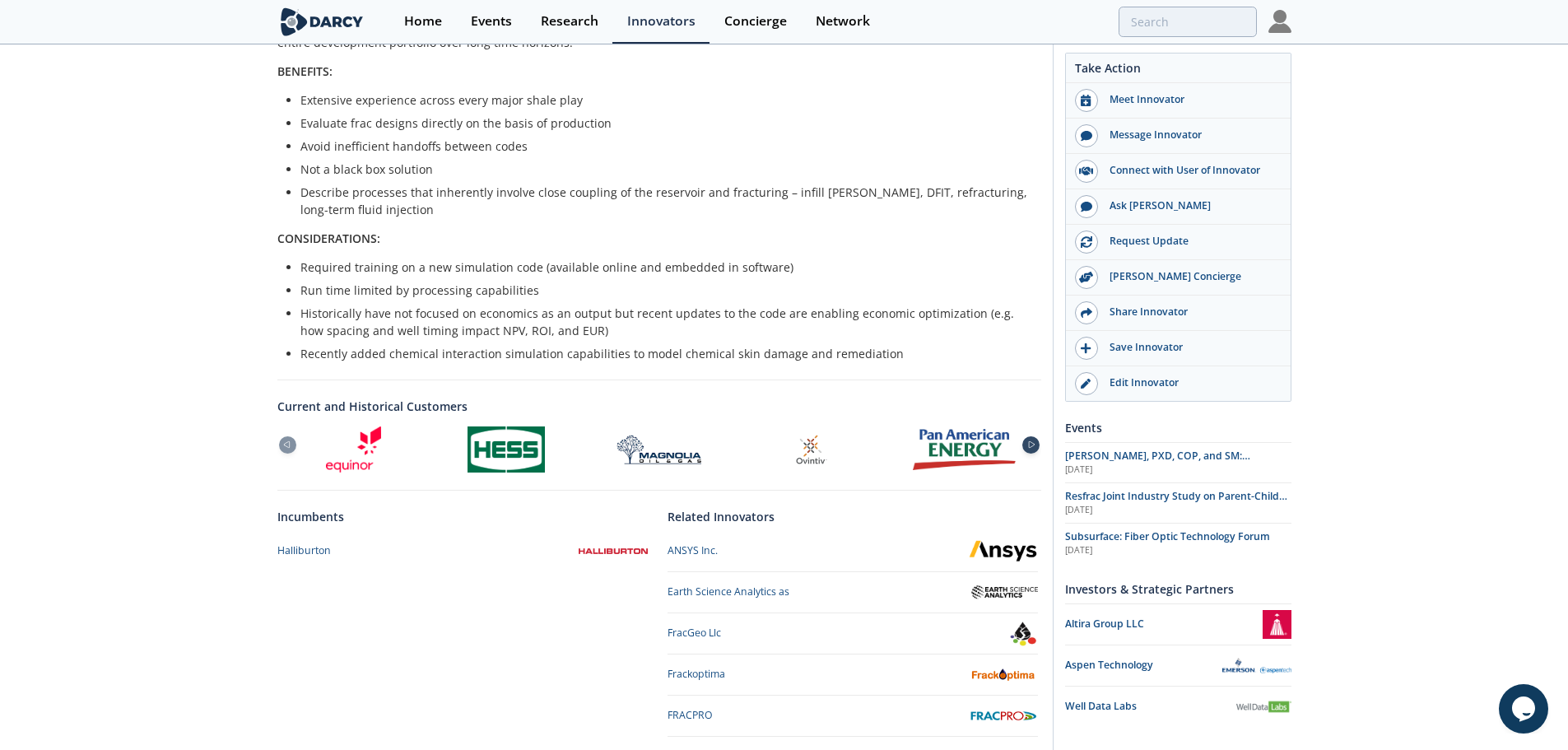
click at [1030, 446] on icon at bounding box center [1031, 445] width 20 height 8
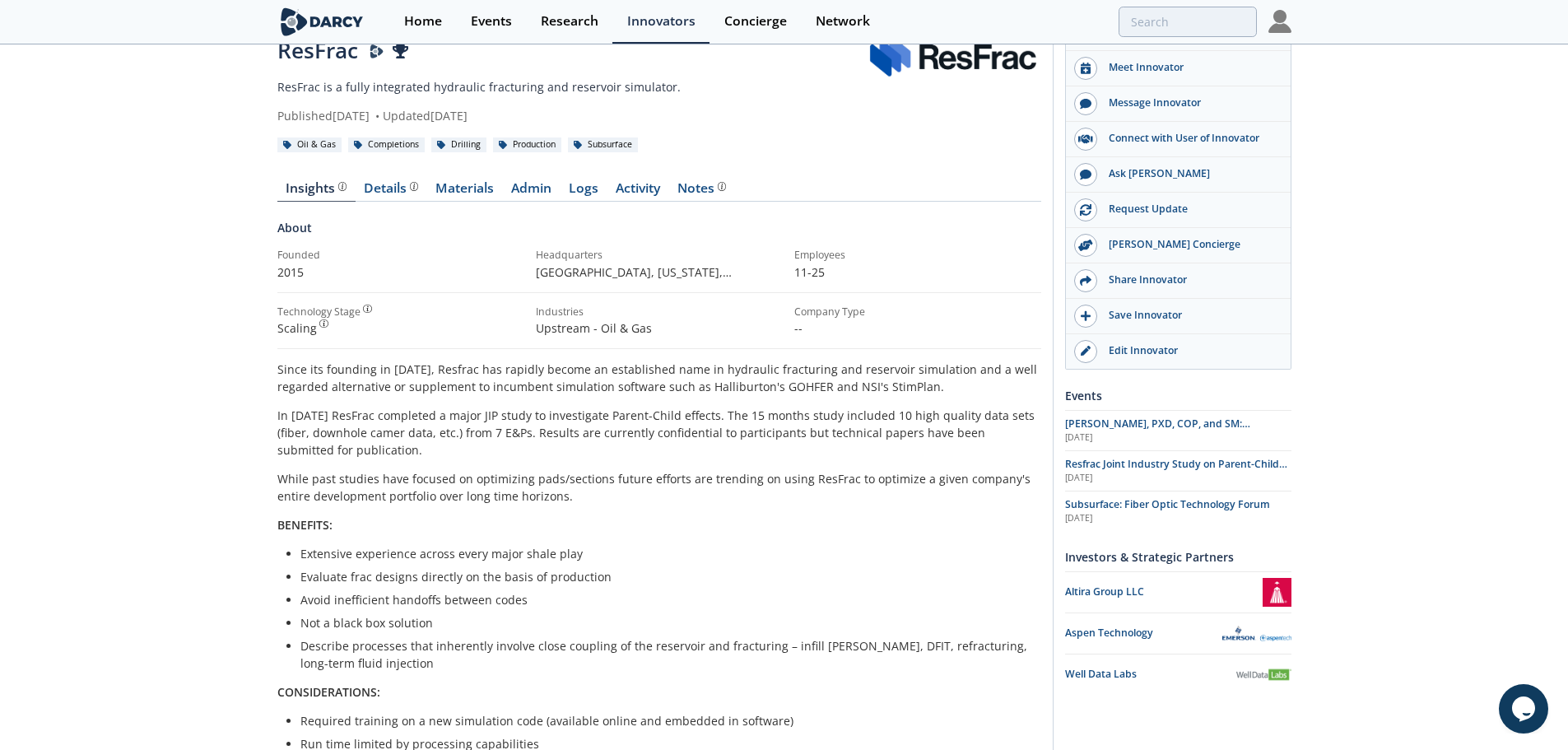
scroll to position [0, 0]
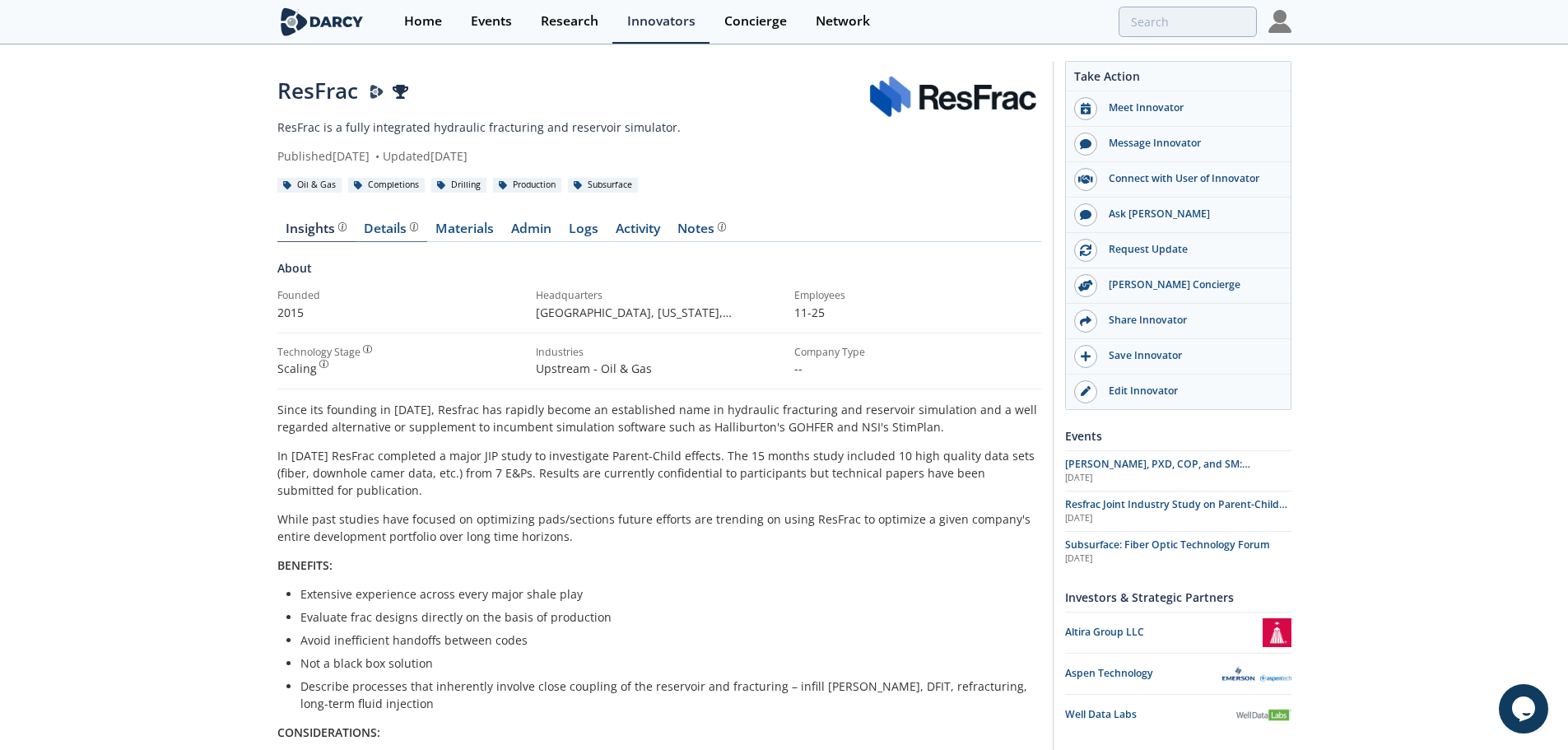
click at [395, 227] on div "Details" at bounding box center [390, 228] width 54 height 13
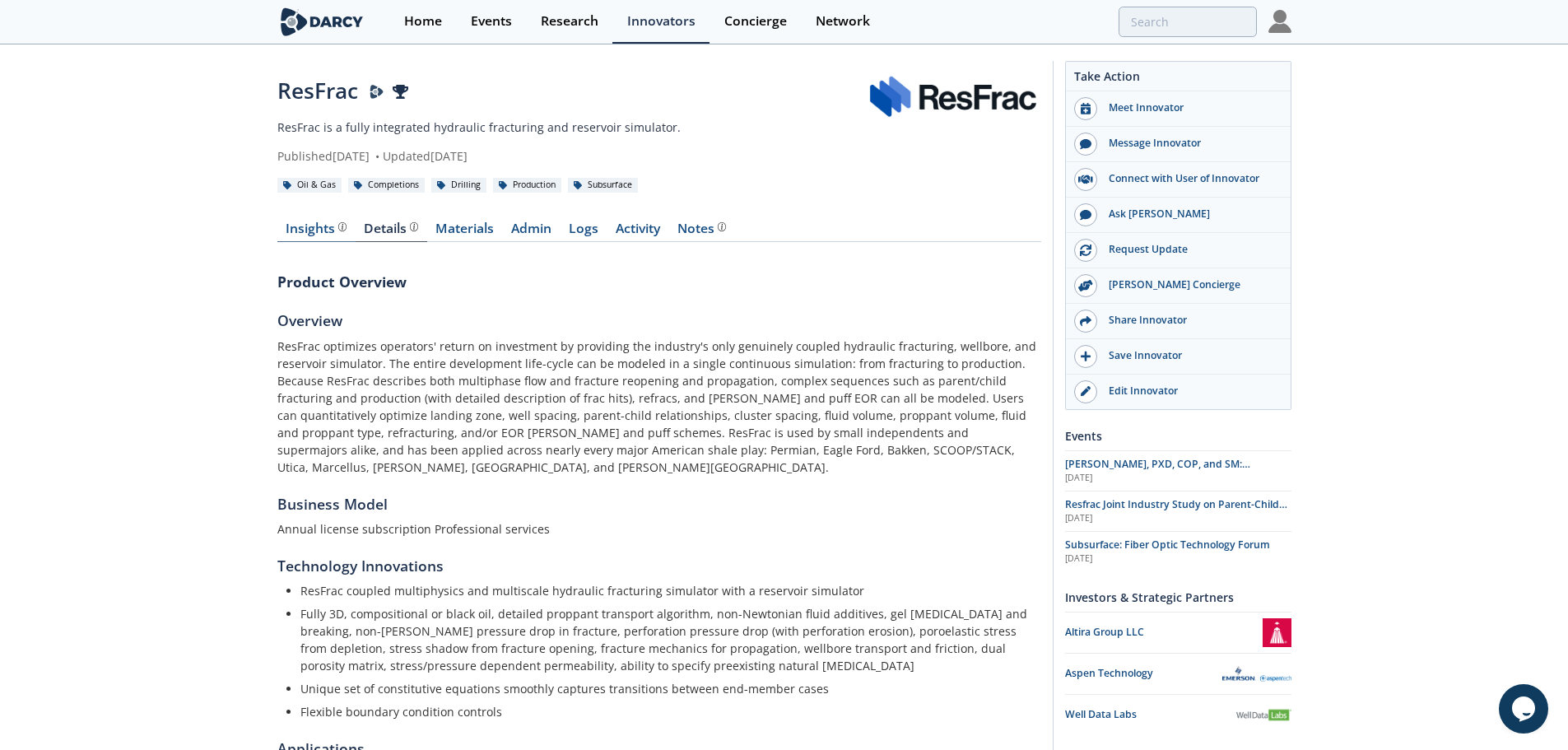
click at [324, 225] on div "Insights" at bounding box center [316, 228] width 61 height 13
